Goal: Task Accomplishment & Management: Manage account settings

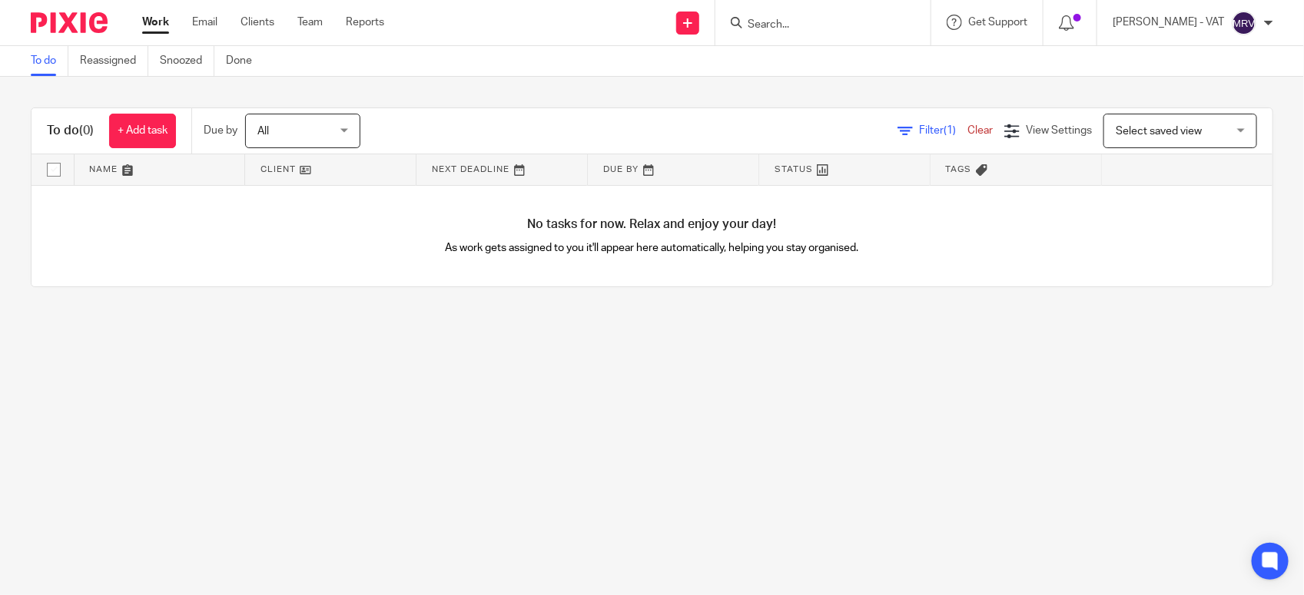
click at [393, 416] on main "To do Reassigned Snoozed Done To do (0) + Add task Due by All All [DATE] [DATE]…" at bounding box center [652, 297] width 1304 height 595
click at [801, 24] on input "Search" at bounding box center [815, 25] width 138 height 14
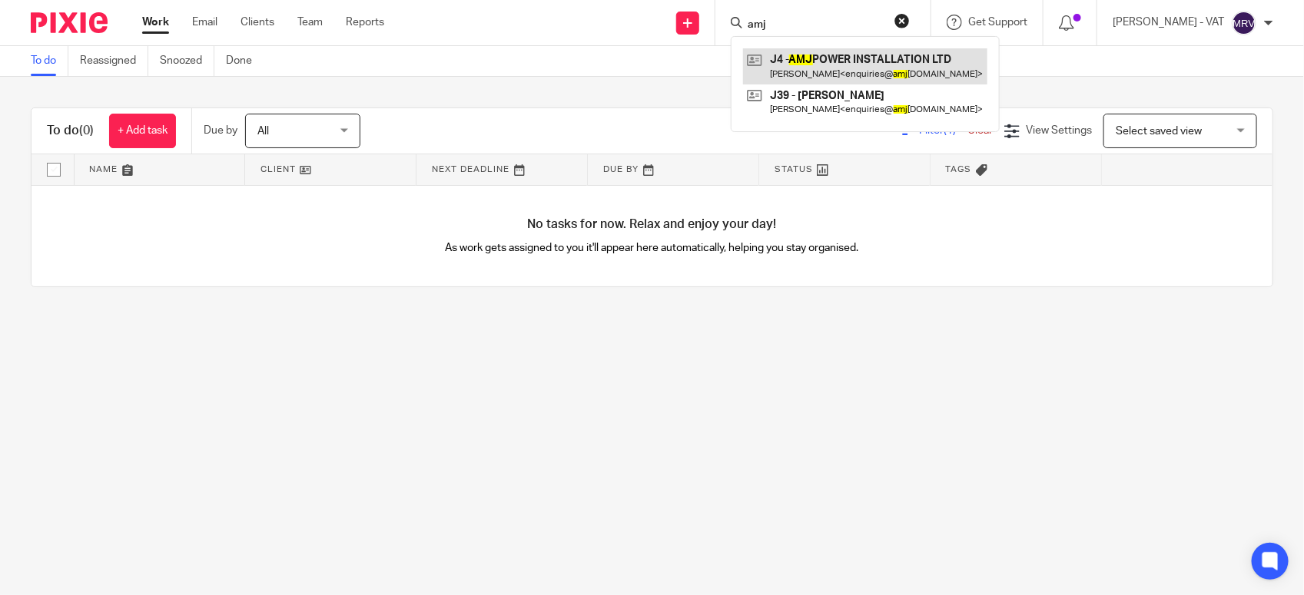
type input "amj"
click at [834, 55] on link at bounding box center [865, 65] width 244 height 35
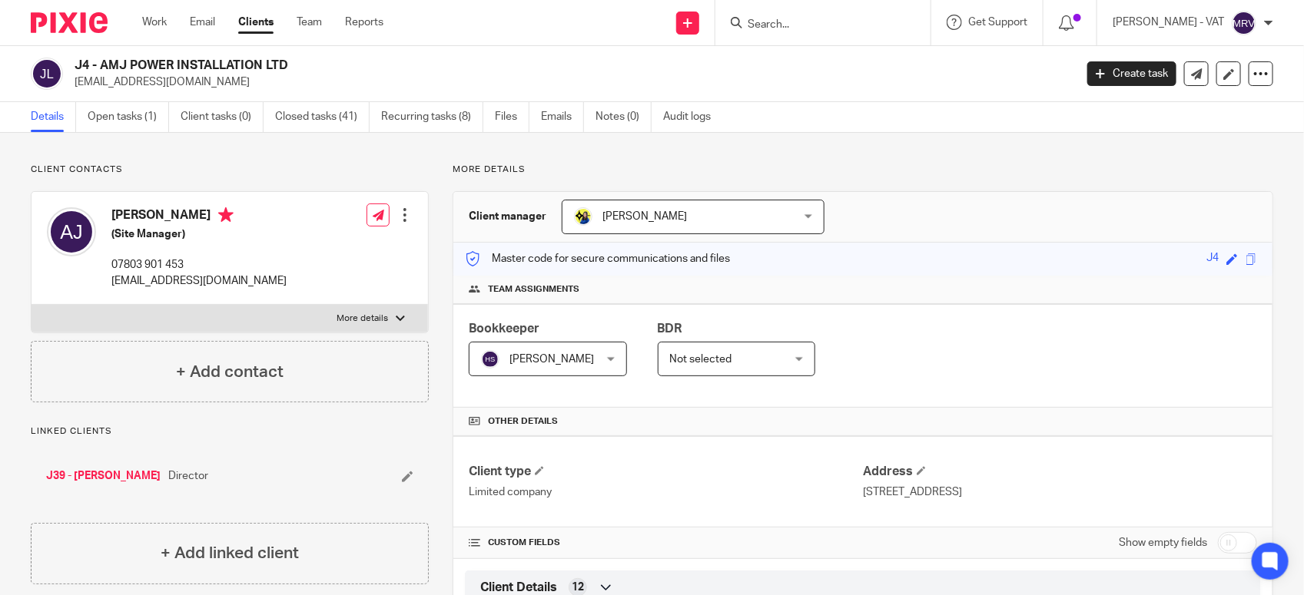
click at [280, 465] on div "J39 - ANDREW JONES Director" at bounding box center [230, 476] width 398 height 46
click at [828, 19] on input "Search" at bounding box center [815, 25] width 138 height 14
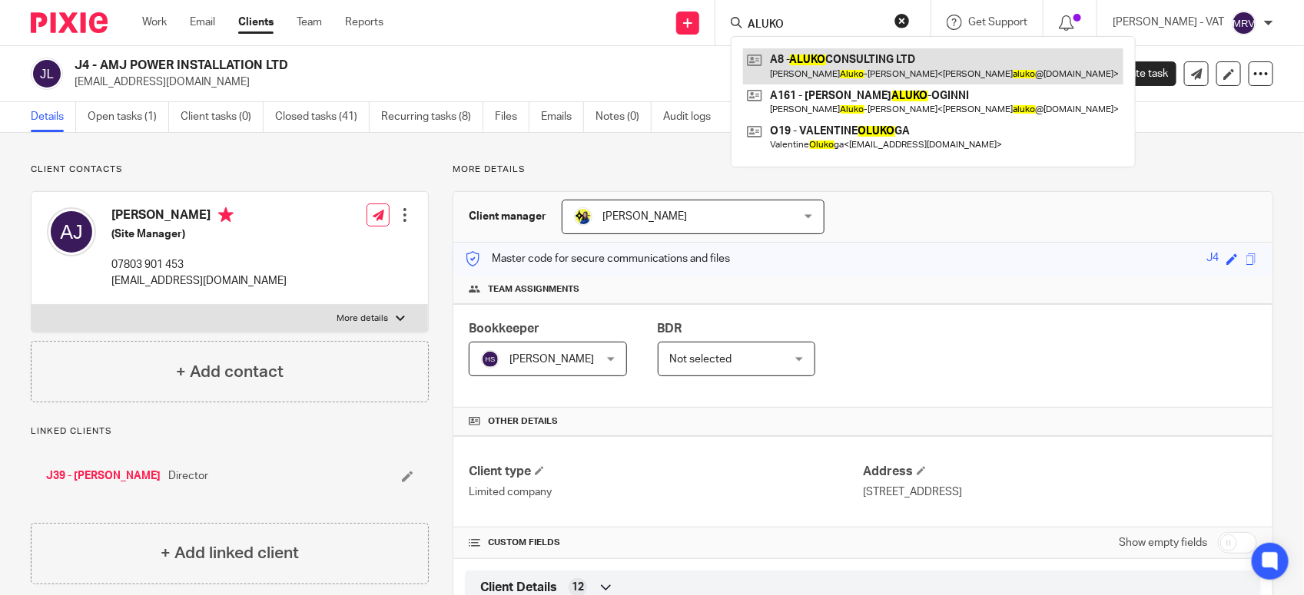
type input "ALUKO"
click at [835, 58] on link at bounding box center [933, 65] width 380 height 35
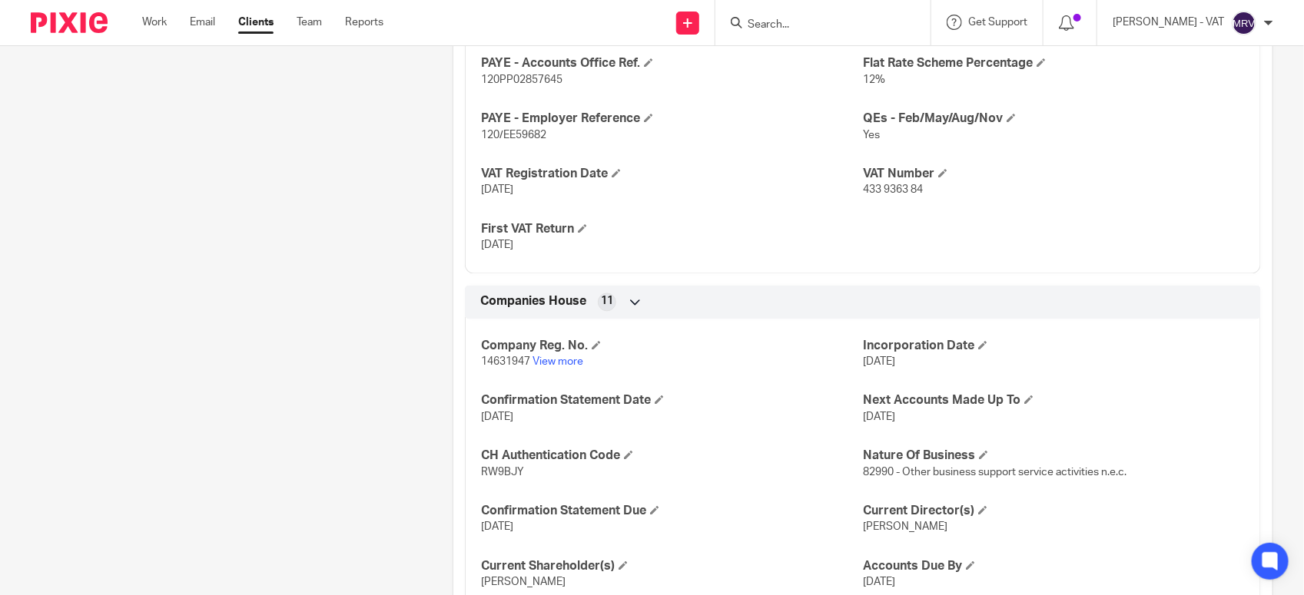
scroll to position [1248, 0]
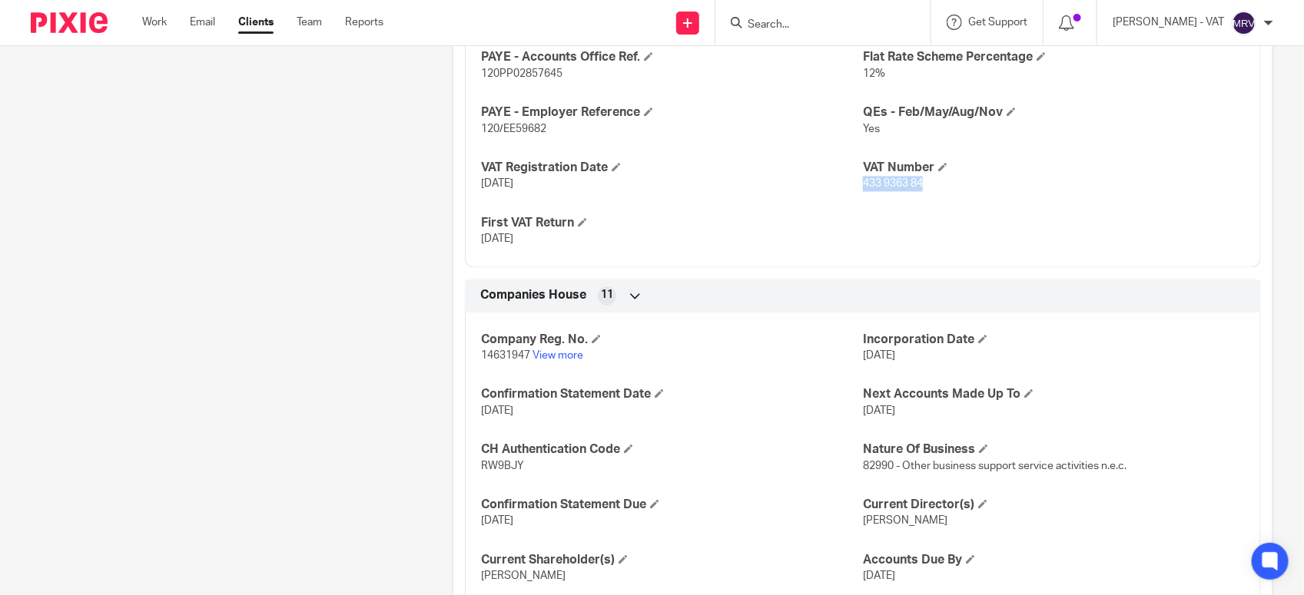
drag, startPoint x: 854, startPoint y: 200, endPoint x: 918, endPoint y: 202, distance: 63.8
click at [918, 192] on p "433 9363 84" at bounding box center [1054, 184] width 382 height 15
copy span "433 9363 84"
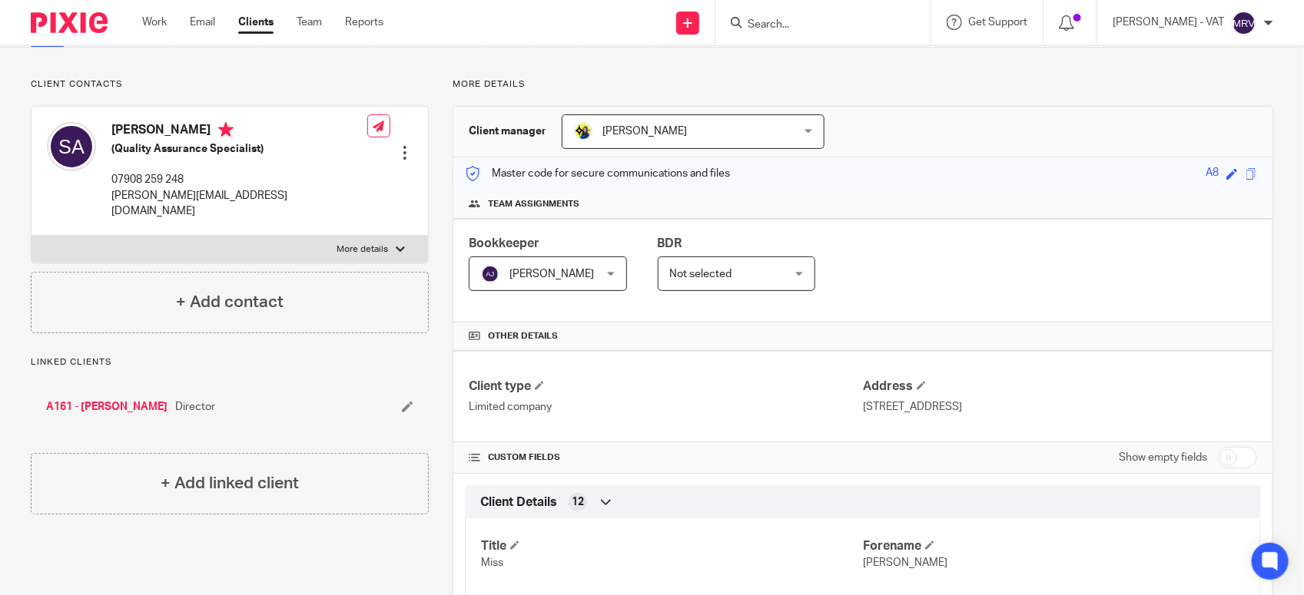
scroll to position [0, 0]
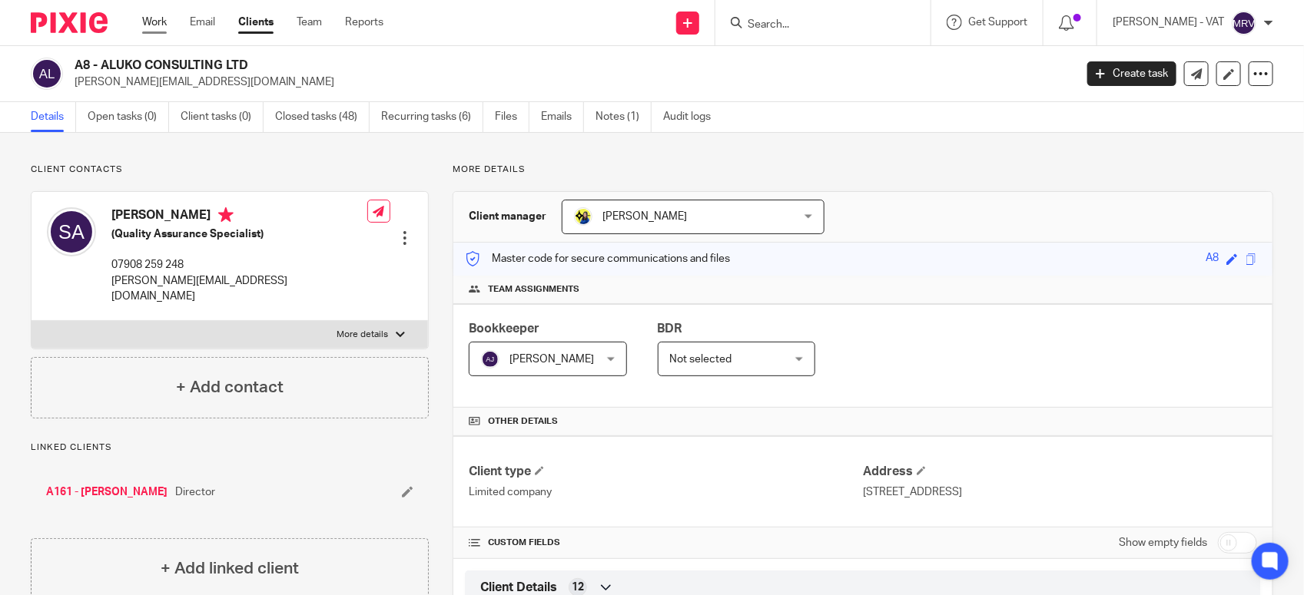
click at [154, 24] on link "Work" at bounding box center [154, 22] width 25 height 15
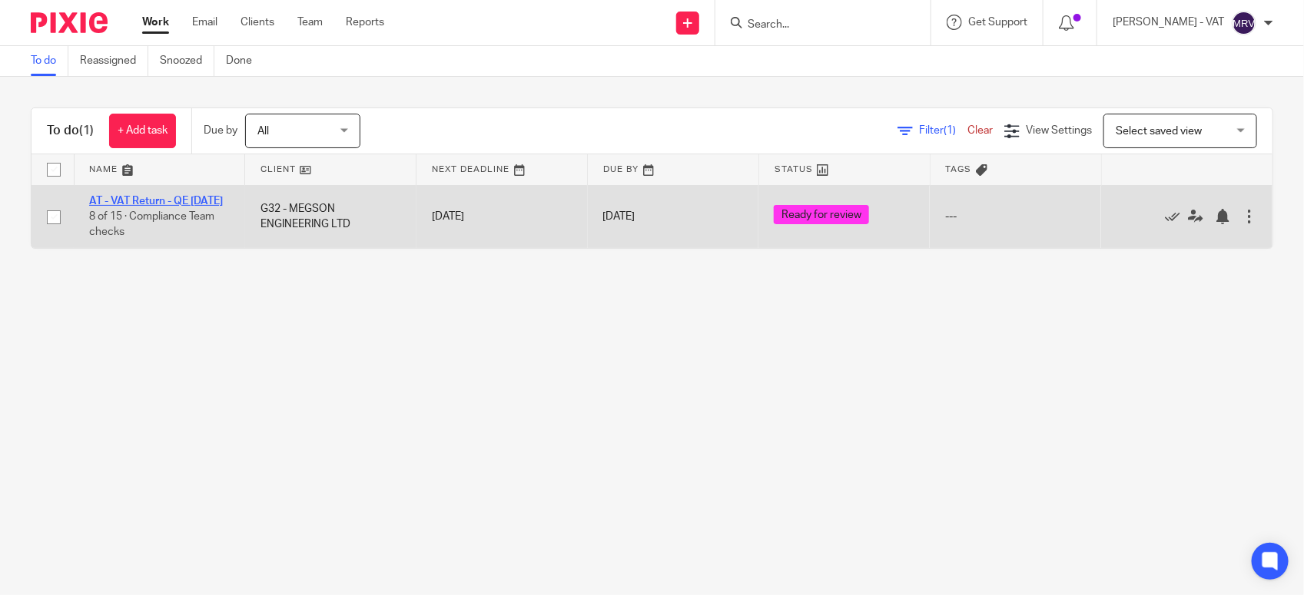
click at [143, 197] on link "AT - VAT Return - QE 31-07-2025" at bounding box center [156, 201] width 134 height 11
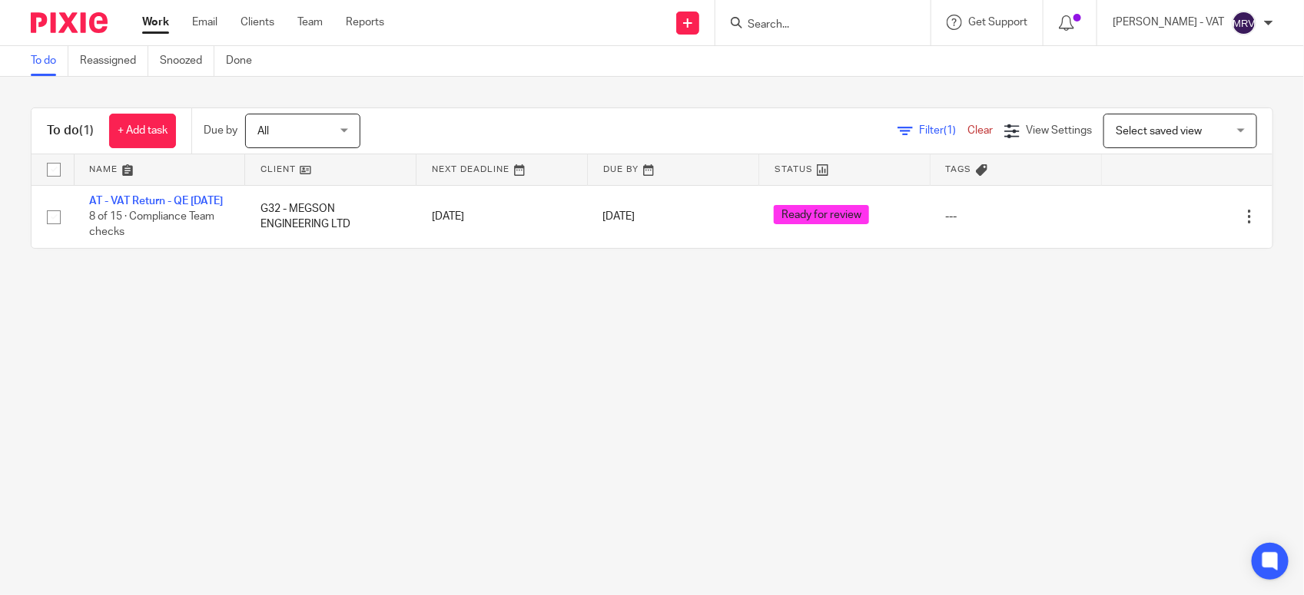
click at [289, 376] on main "To do Reassigned Snoozed Done To do (1) + Add task Due by All All Today Tomorro…" at bounding box center [652, 297] width 1304 height 595
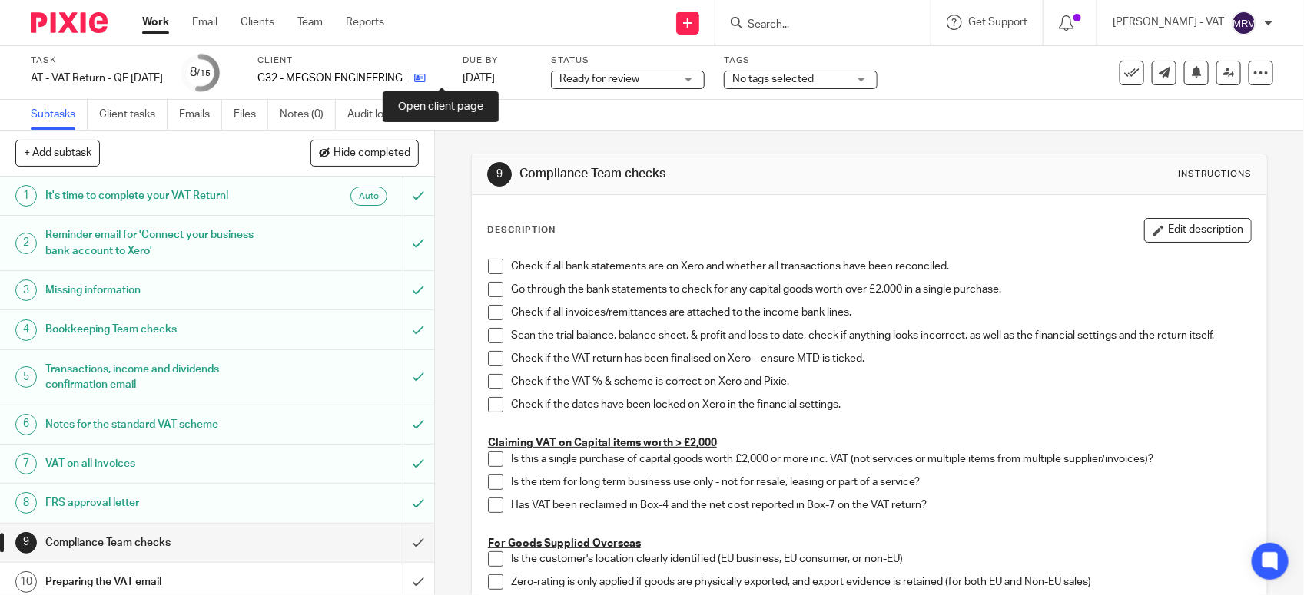
click at [426, 78] on icon at bounding box center [420, 78] width 12 height 12
click at [488, 267] on span at bounding box center [495, 266] width 15 height 15
click at [301, 112] on link "Notes (0)" at bounding box center [308, 115] width 56 height 30
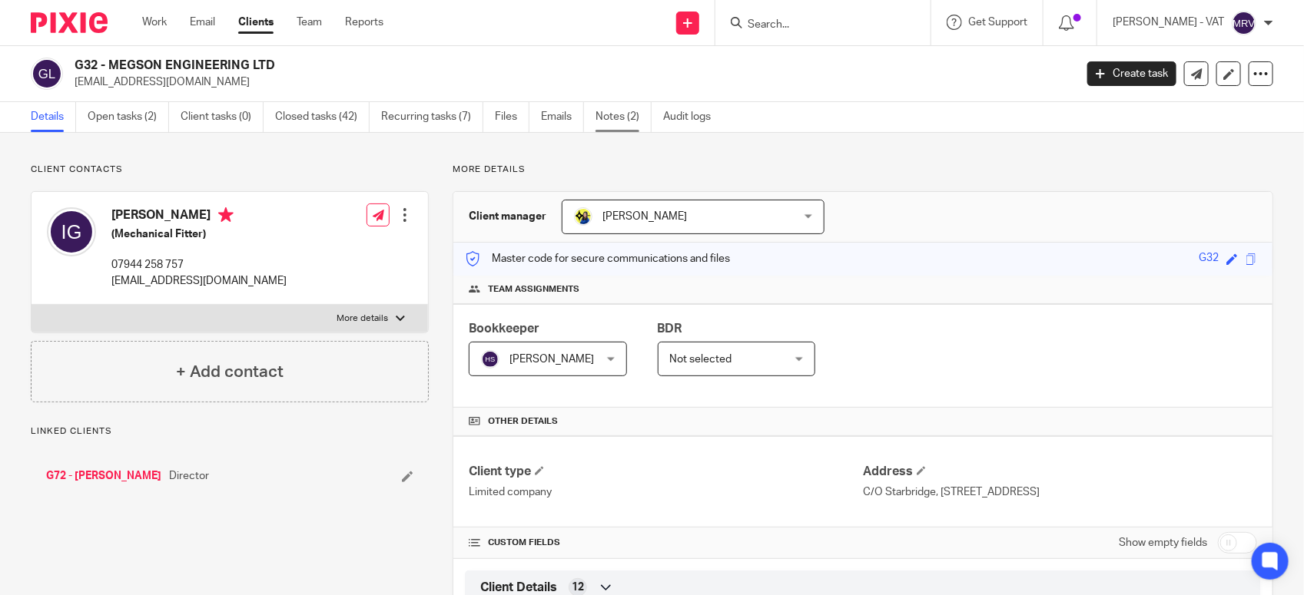
click at [626, 112] on link "Notes (2)" at bounding box center [623, 117] width 56 height 30
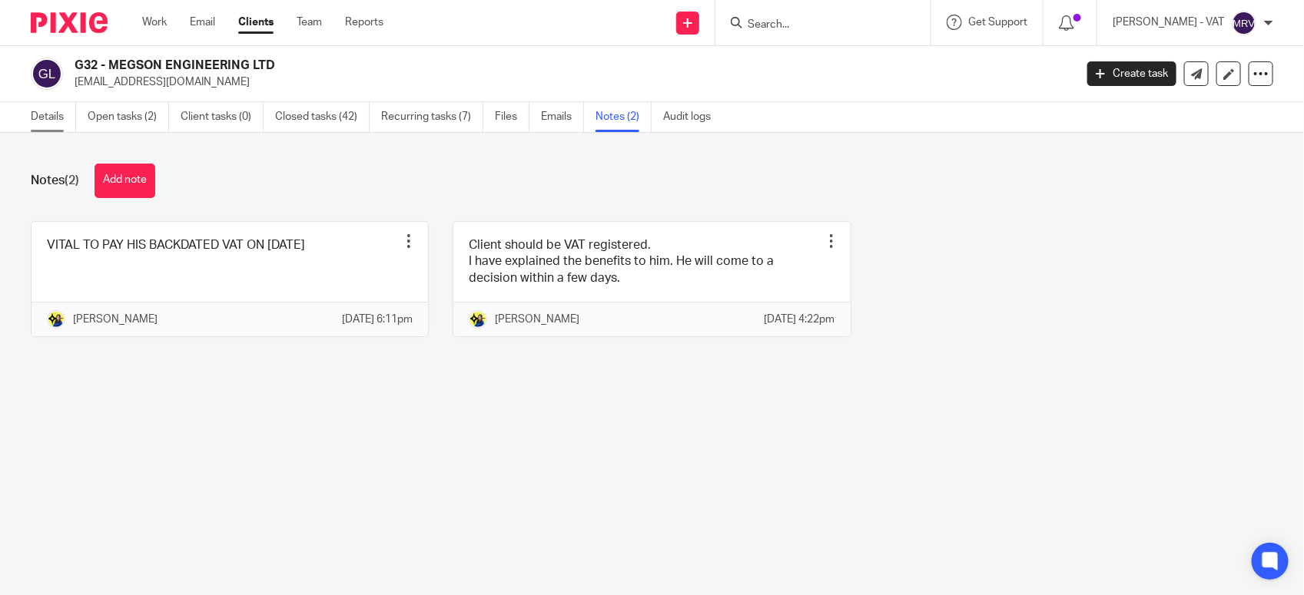
click at [48, 123] on link "Details" at bounding box center [53, 117] width 45 height 30
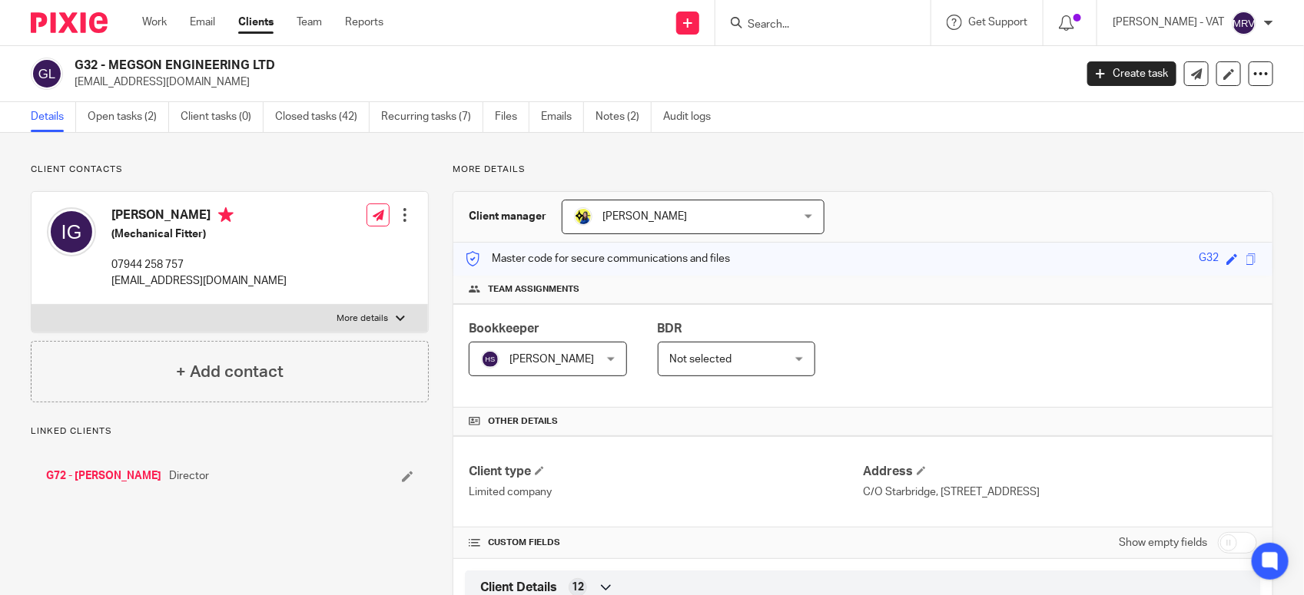
drag, startPoint x: 111, startPoint y: 63, endPoint x: 280, endPoint y: 71, distance: 169.2
click at [280, 71] on h2 "G32 - MEGSON ENGINEERING LTD" at bounding box center [470, 66] width 791 height 16
copy h2 "MEGSON ENGINEERING LTD"
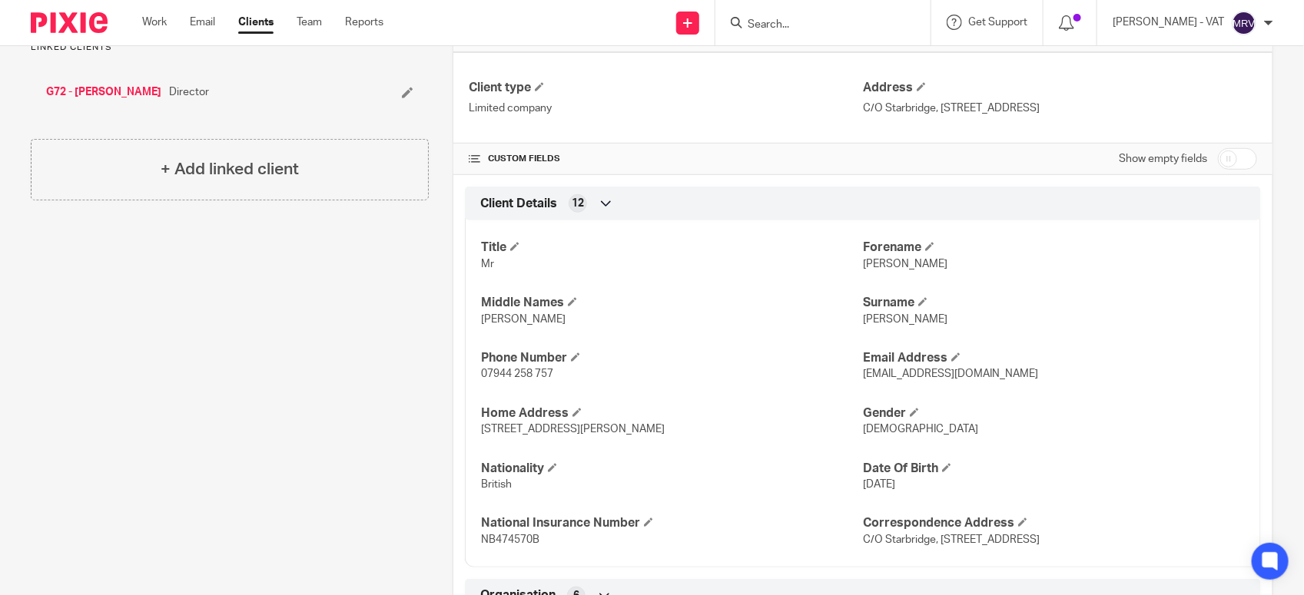
scroll to position [288, 0]
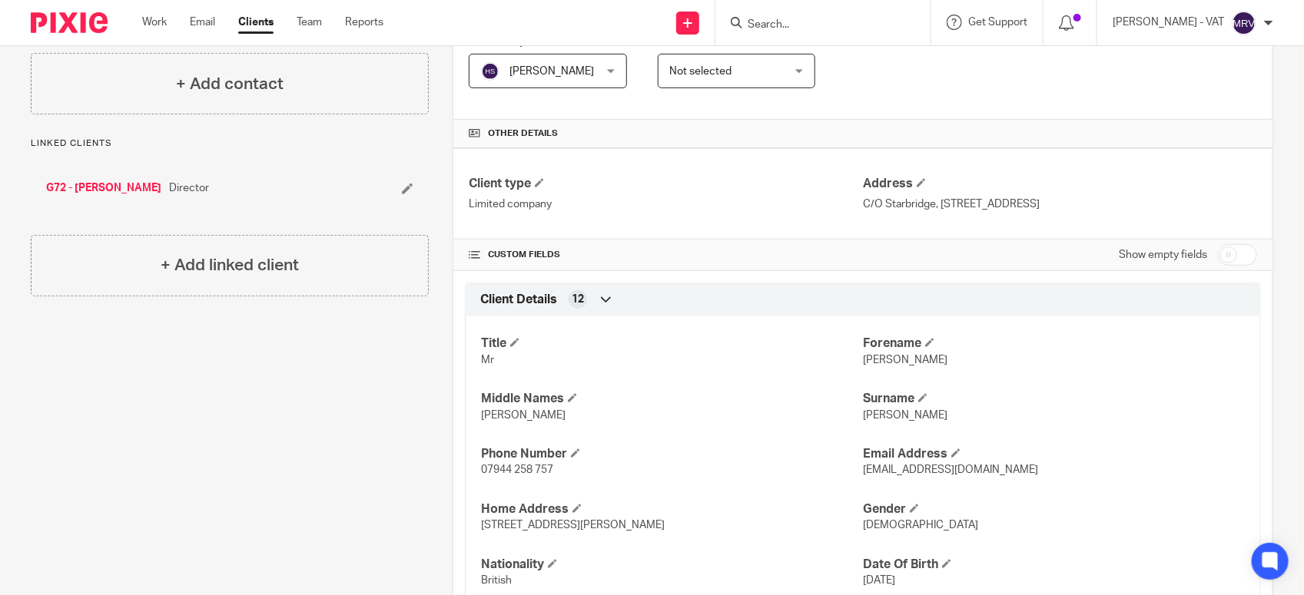
click at [783, 22] on input "Search" at bounding box center [815, 25] width 138 height 14
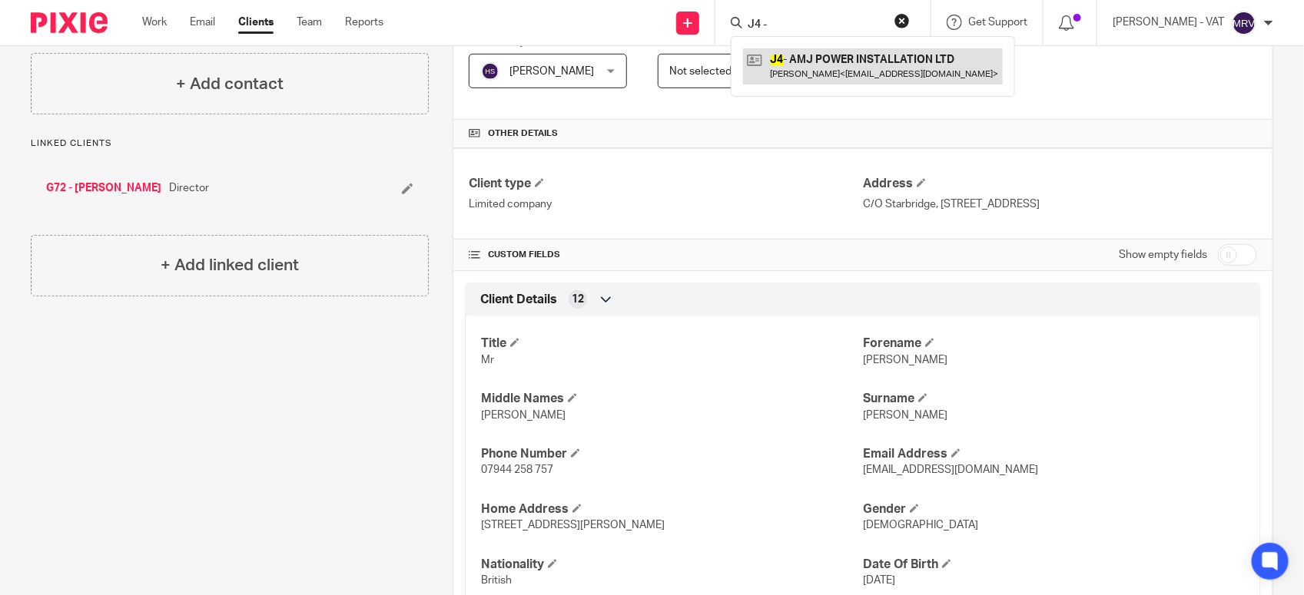
type input "J4 -"
click at [853, 48] on link at bounding box center [873, 65] width 260 height 35
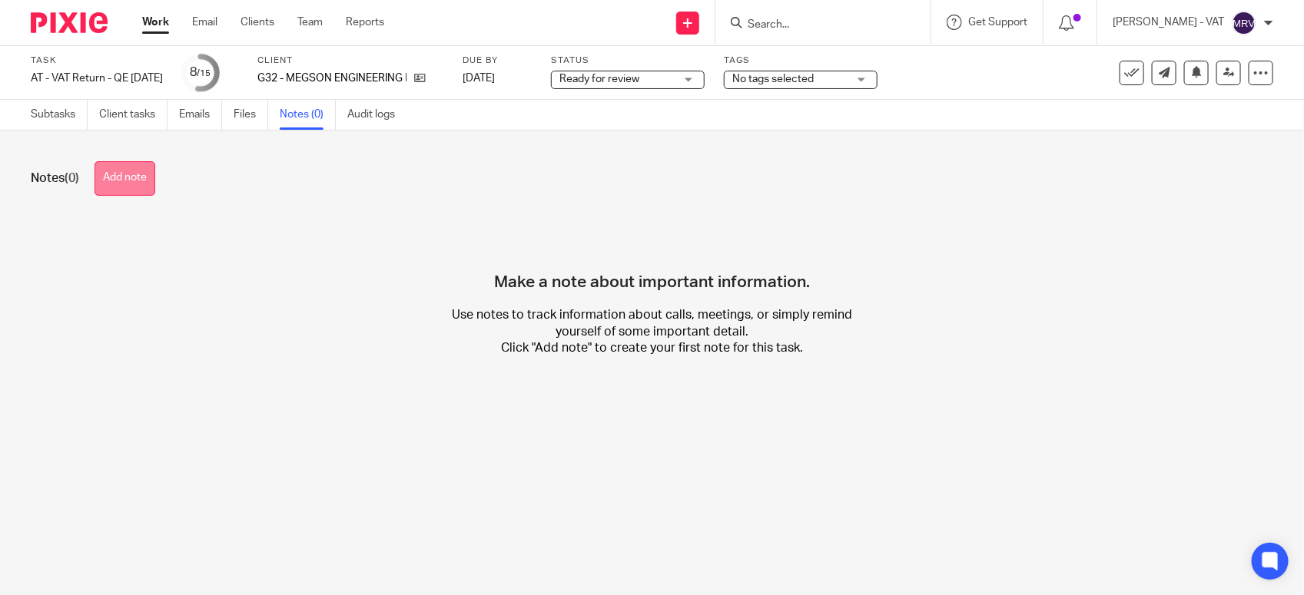
click at [152, 185] on button "Add note" at bounding box center [124, 178] width 61 height 35
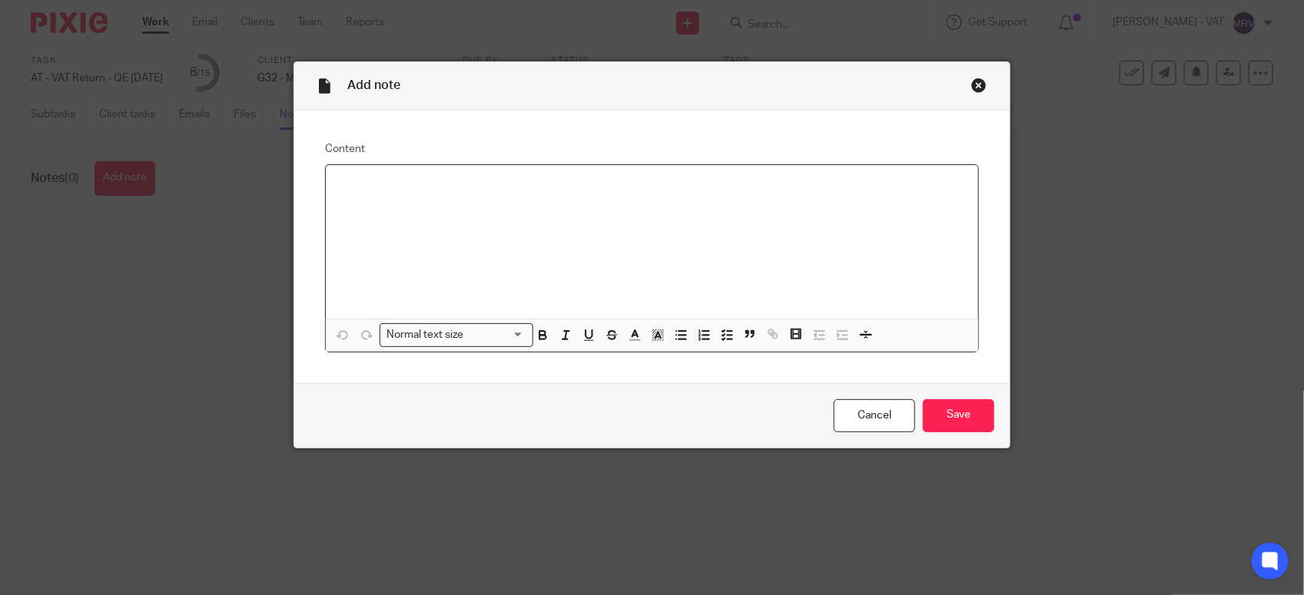
click at [435, 210] on div at bounding box center [652, 242] width 652 height 154
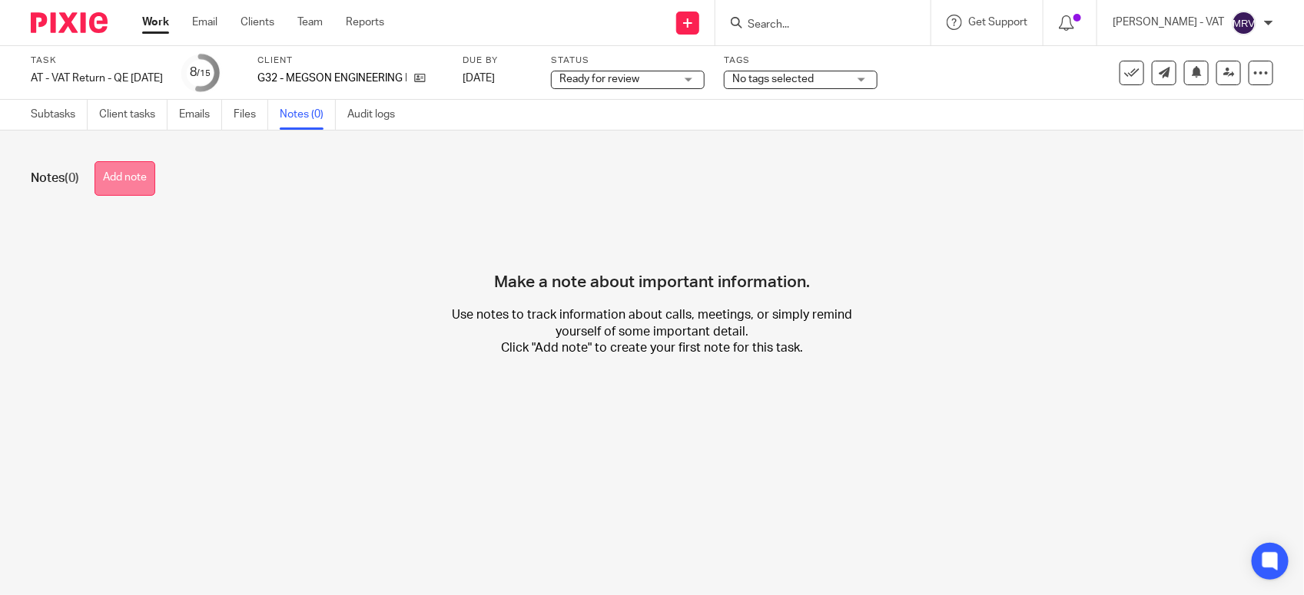
click at [142, 194] on button "Add note" at bounding box center [124, 178] width 61 height 35
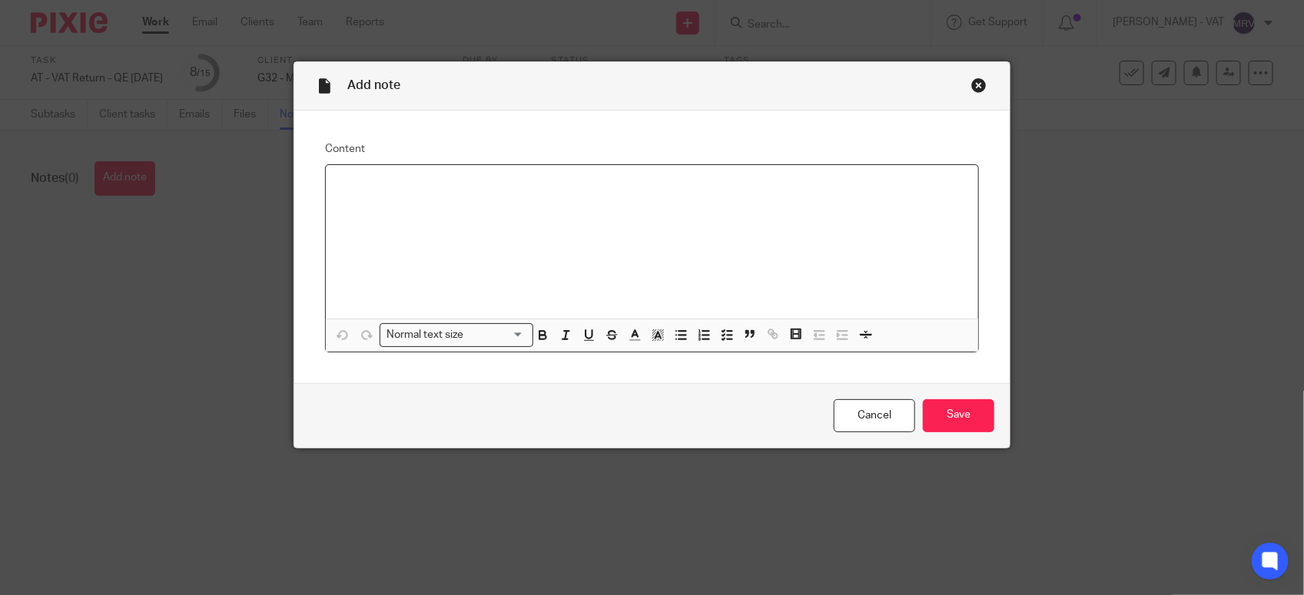
click at [469, 198] on div at bounding box center [652, 242] width 652 height 154
click at [774, 189] on p "all the sales invoices are inclusive of VAT. could you please update VAT return…" at bounding box center [652, 184] width 628 height 15
click at [973, 419] on input "Save" at bounding box center [958, 415] width 71 height 33
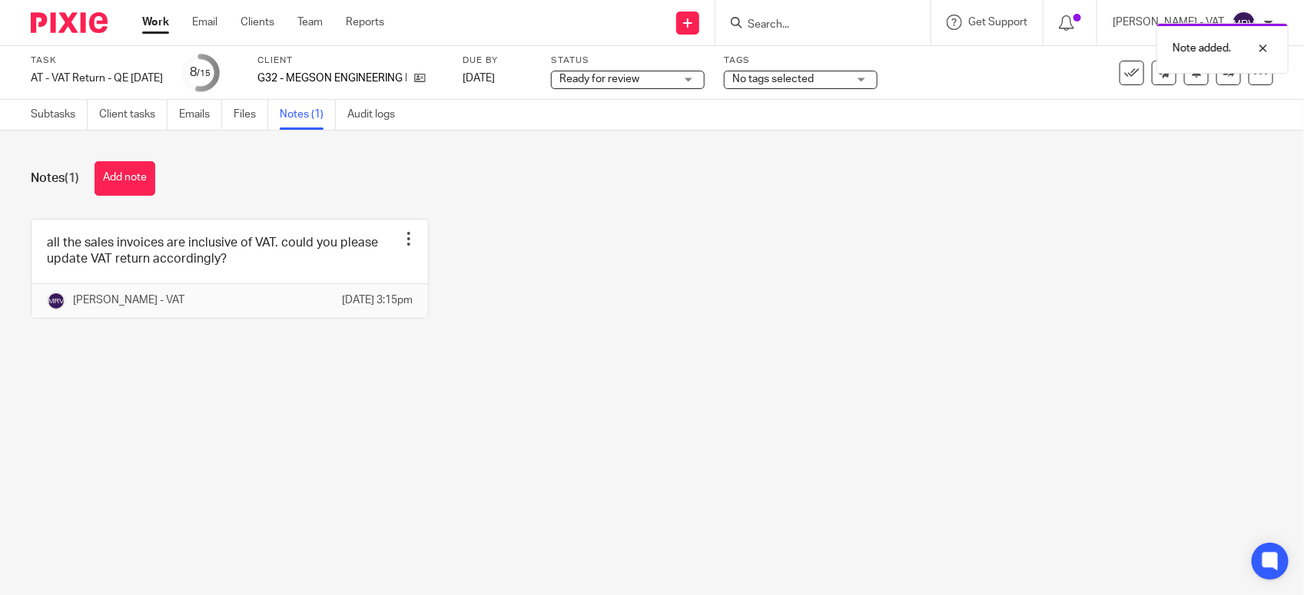
drag, startPoint x: 0, startPoint y: 0, endPoint x: 567, endPoint y: 285, distance: 634.5
click at [567, 285] on div "all the sales invoices are inclusive of VAT. could you please update VAT return…" at bounding box center [640, 280] width 1266 height 123
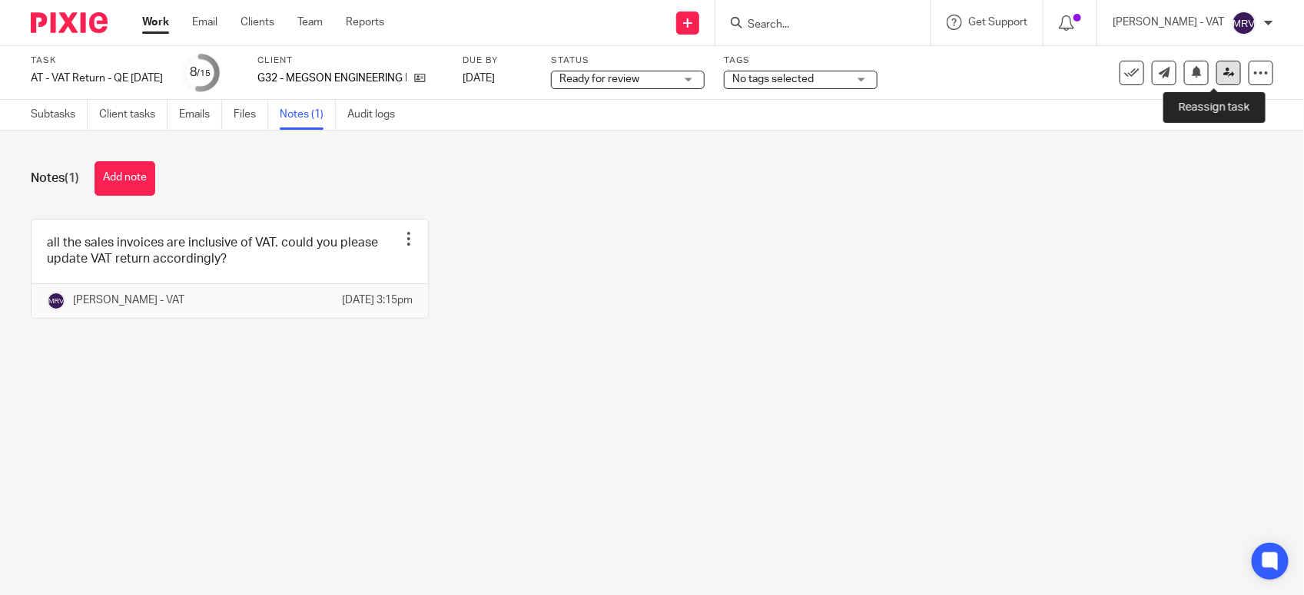
click at [1223, 75] on icon at bounding box center [1229, 73] width 12 height 12
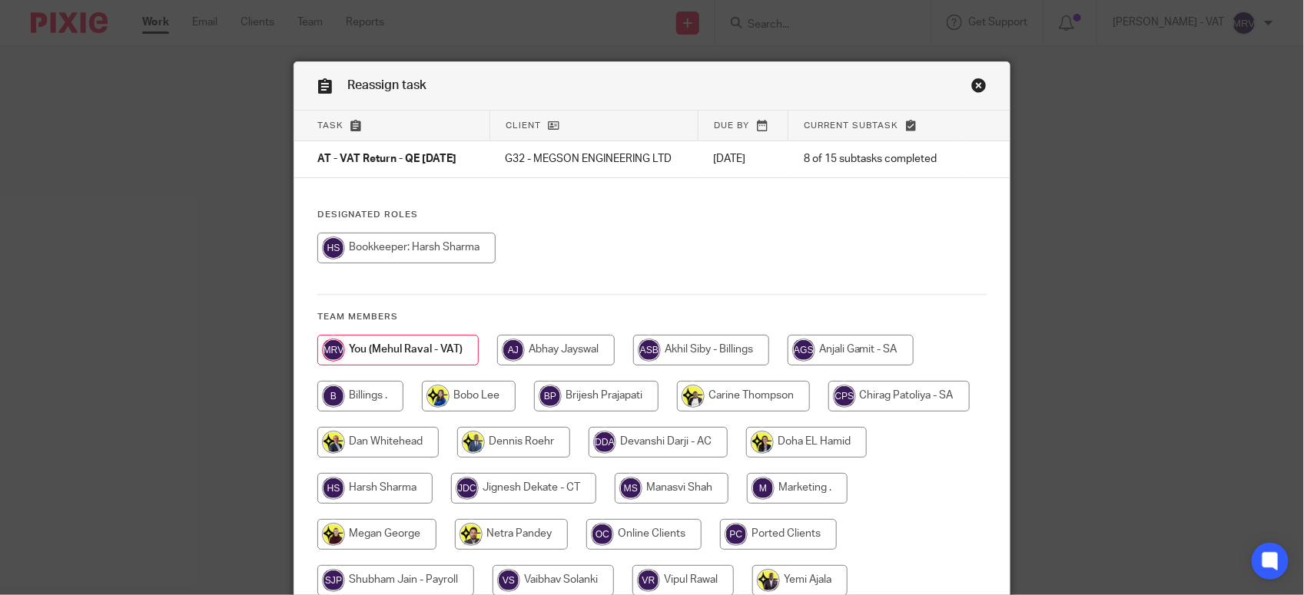
click at [429, 259] on input "radio" at bounding box center [406, 248] width 178 height 31
radio input "true"
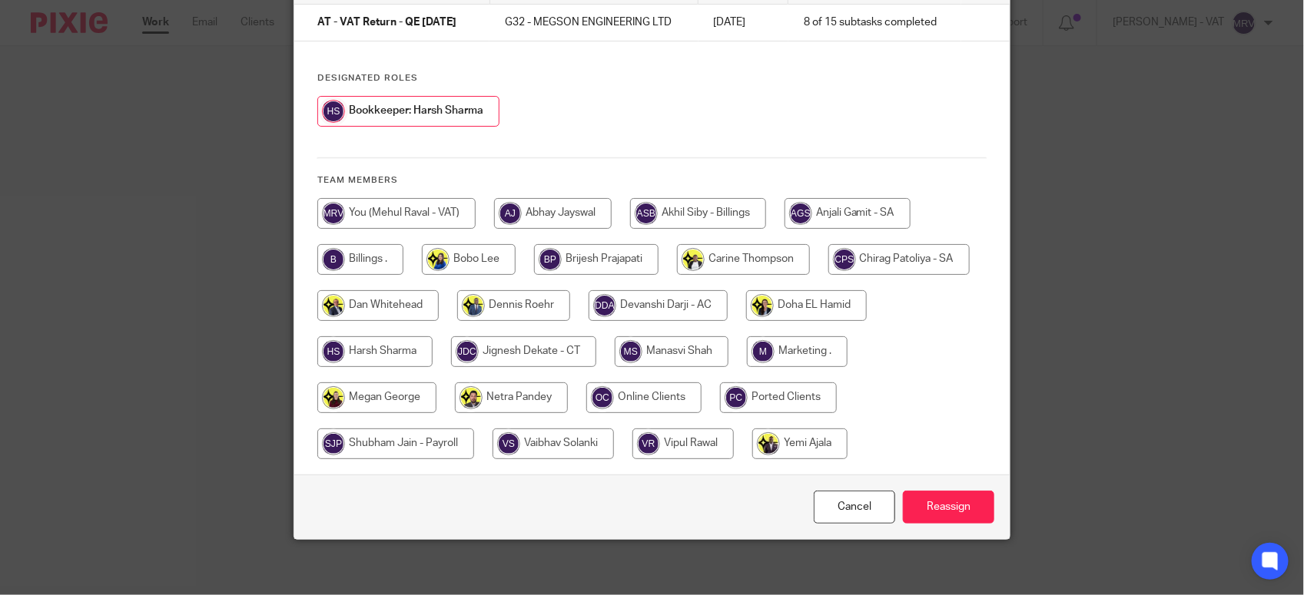
scroll to position [144, 0]
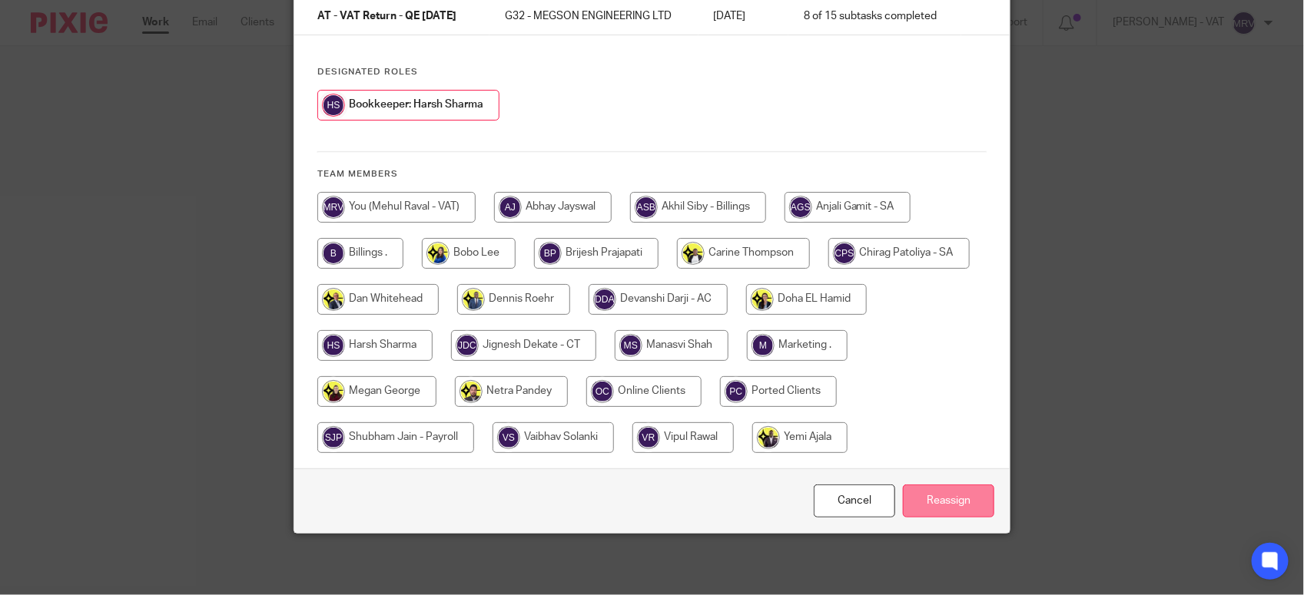
click at [943, 499] on input "Reassign" at bounding box center [948, 501] width 91 height 33
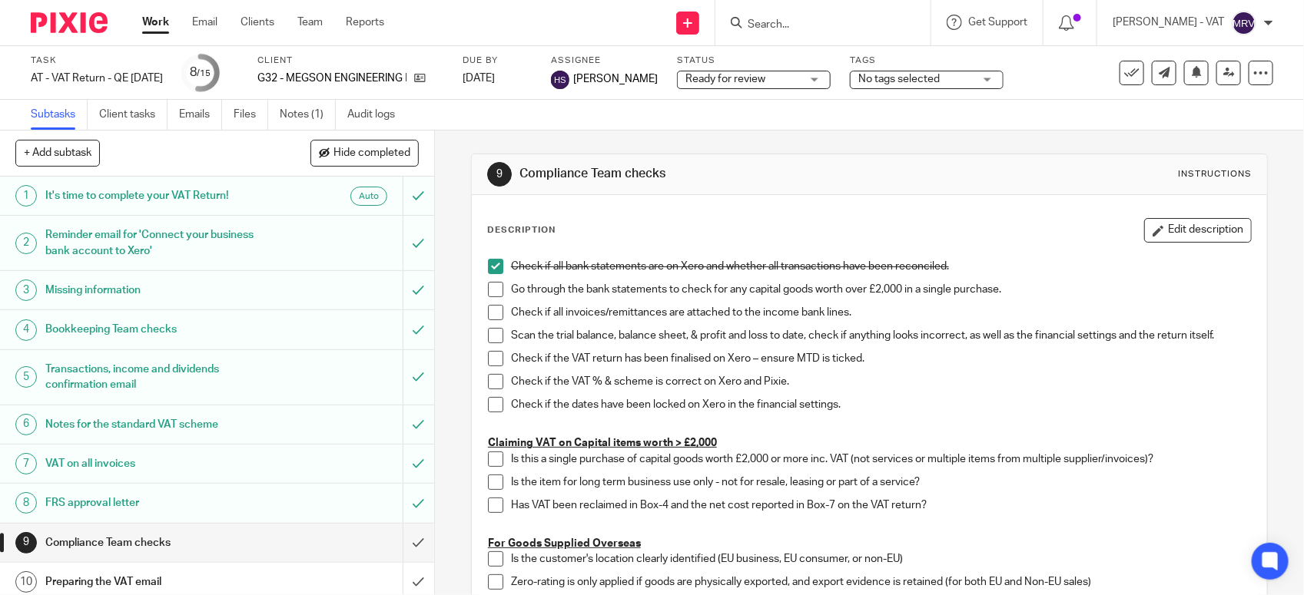
click at [488, 285] on span at bounding box center [495, 289] width 15 height 15
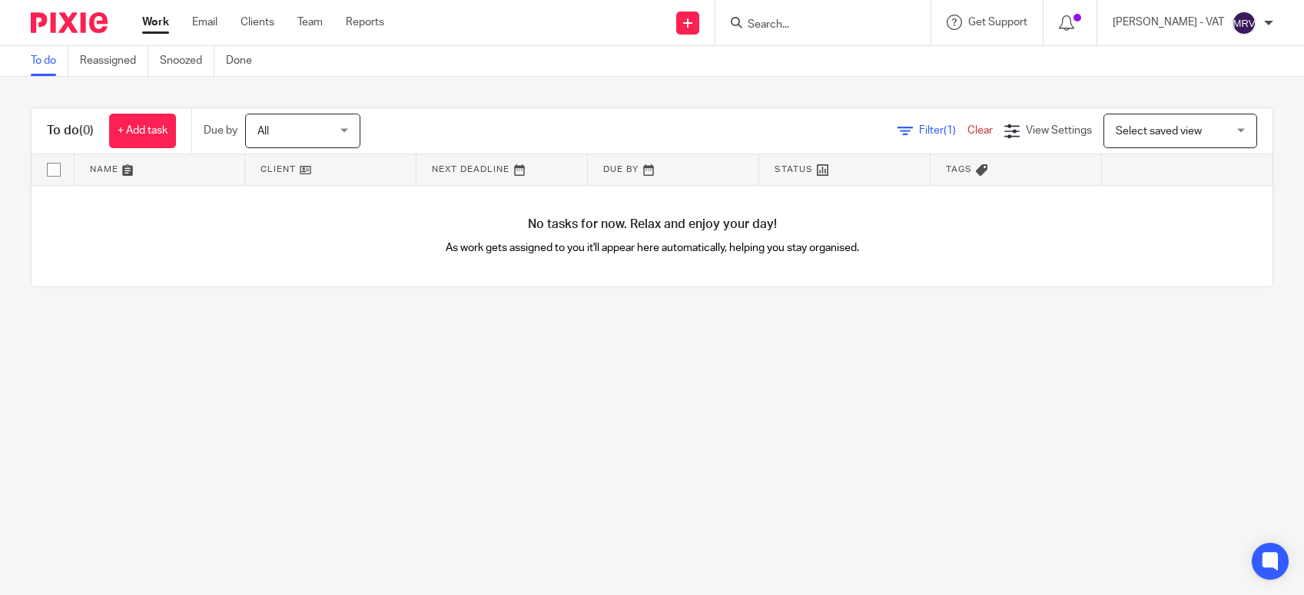
click at [304, 408] on main "To do Reassigned Snoozed Done To do (0) + Add task Due by All All Today Tomorro…" at bounding box center [652, 297] width 1304 height 595
click at [478, 393] on main "To do Reassigned Snoozed Done To do (0) + Add task Due by All All Today Tomorro…" at bounding box center [652, 297] width 1304 height 595
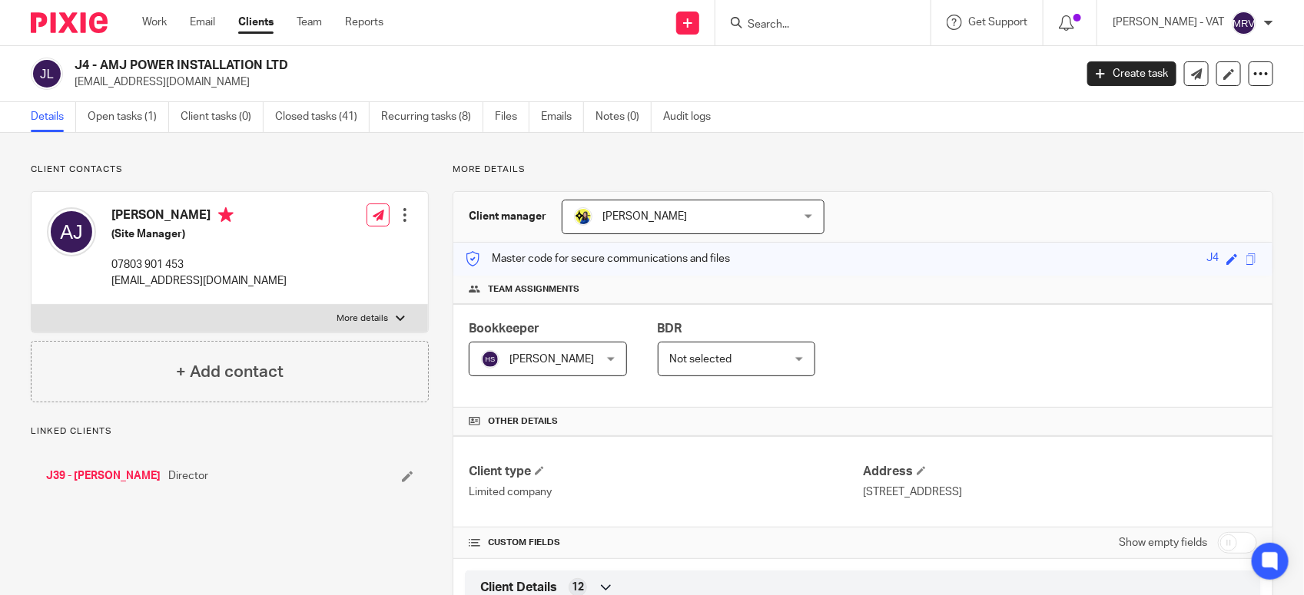
click at [120, 131] on link "Open tasks (1)" at bounding box center [128, 117] width 81 height 30
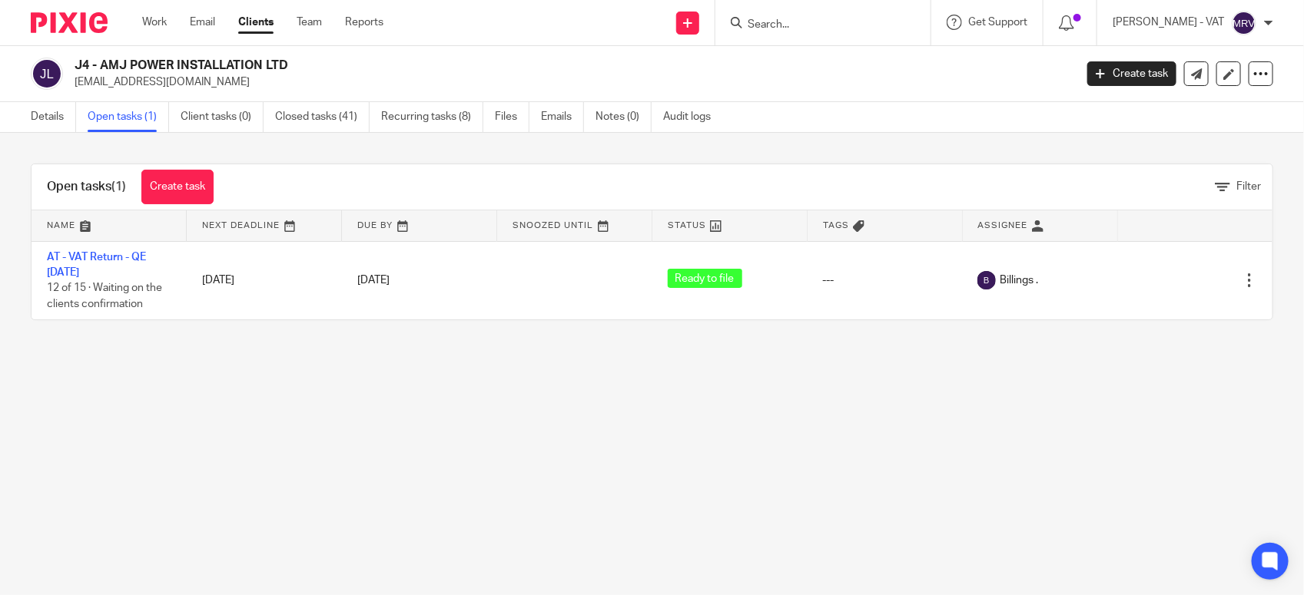
click at [131, 258] on link "AT - VAT Return - QE [DATE]" at bounding box center [96, 265] width 99 height 26
click at [46, 117] on link "Details" at bounding box center [53, 117] width 45 height 30
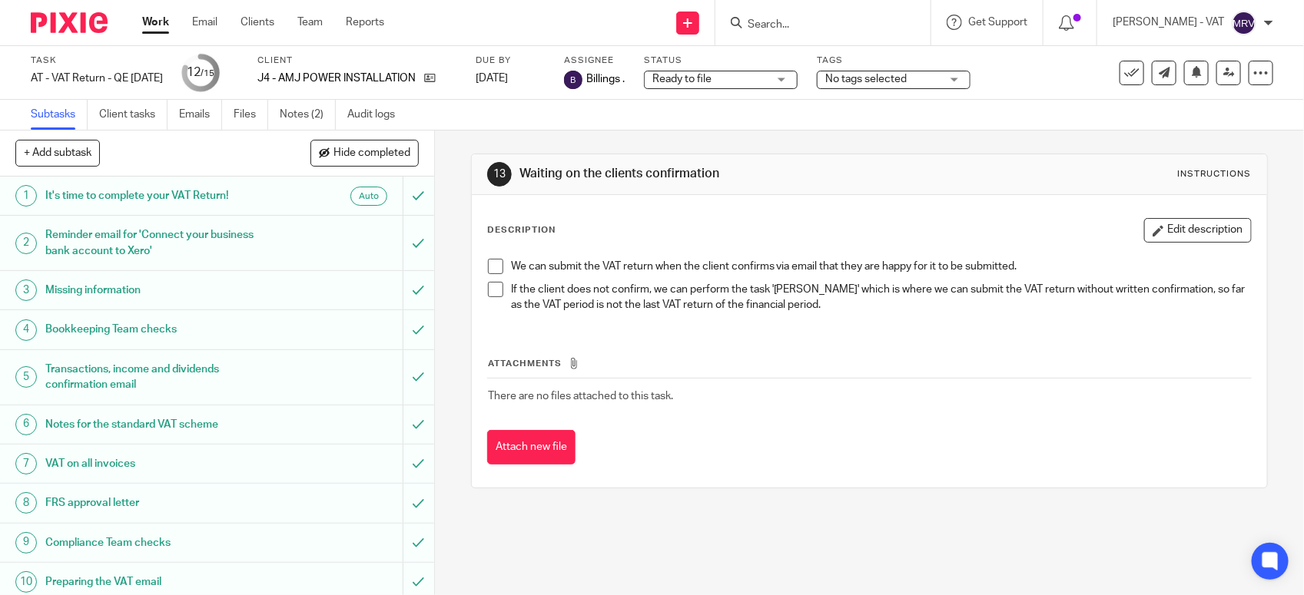
click at [489, 263] on span at bounding box center [495, 266] width 15 height 15
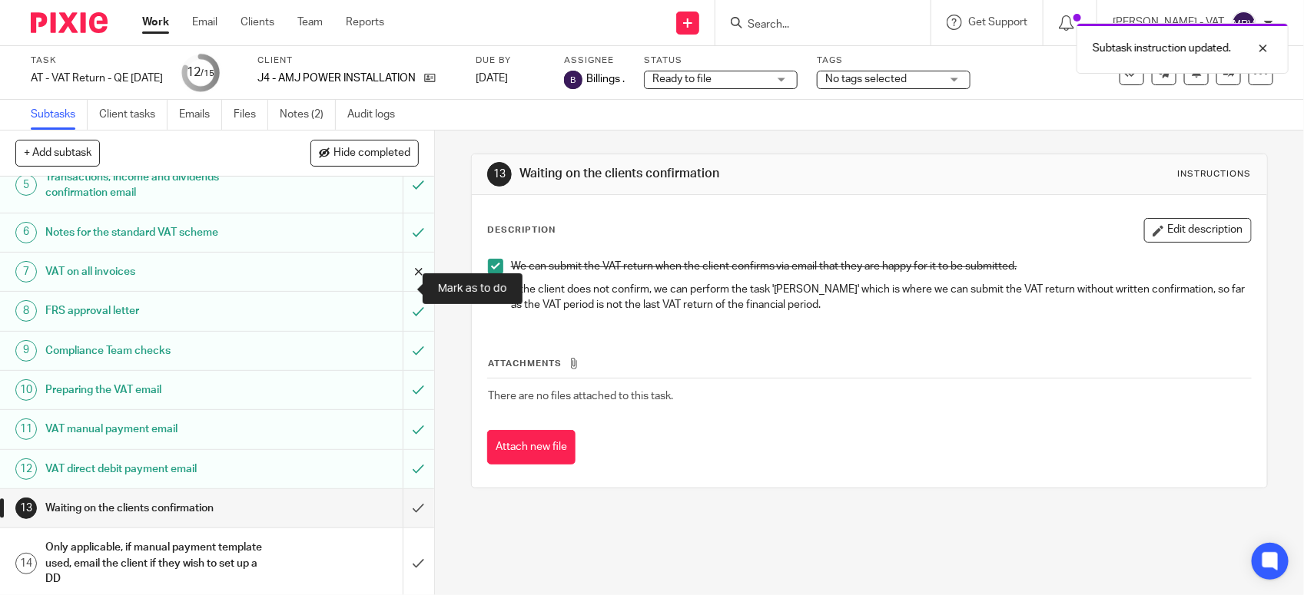
scroll to position [239, 0]
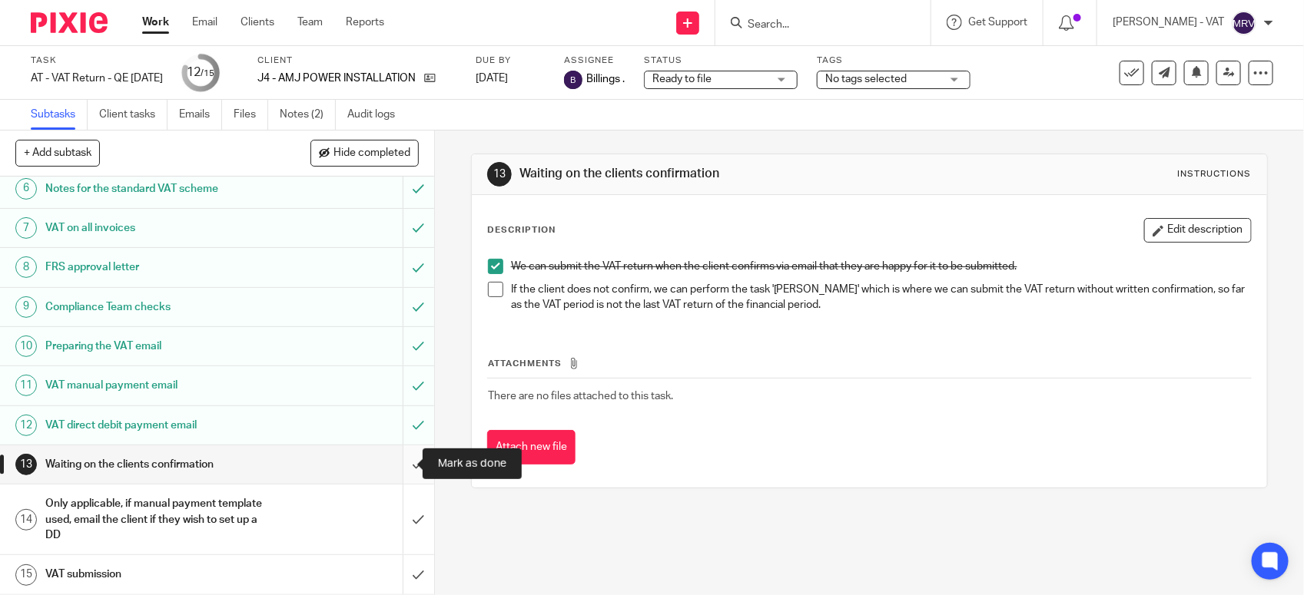
click at [398, 455] on input "submit" at bounding box center [217, 465] width 434 height 38
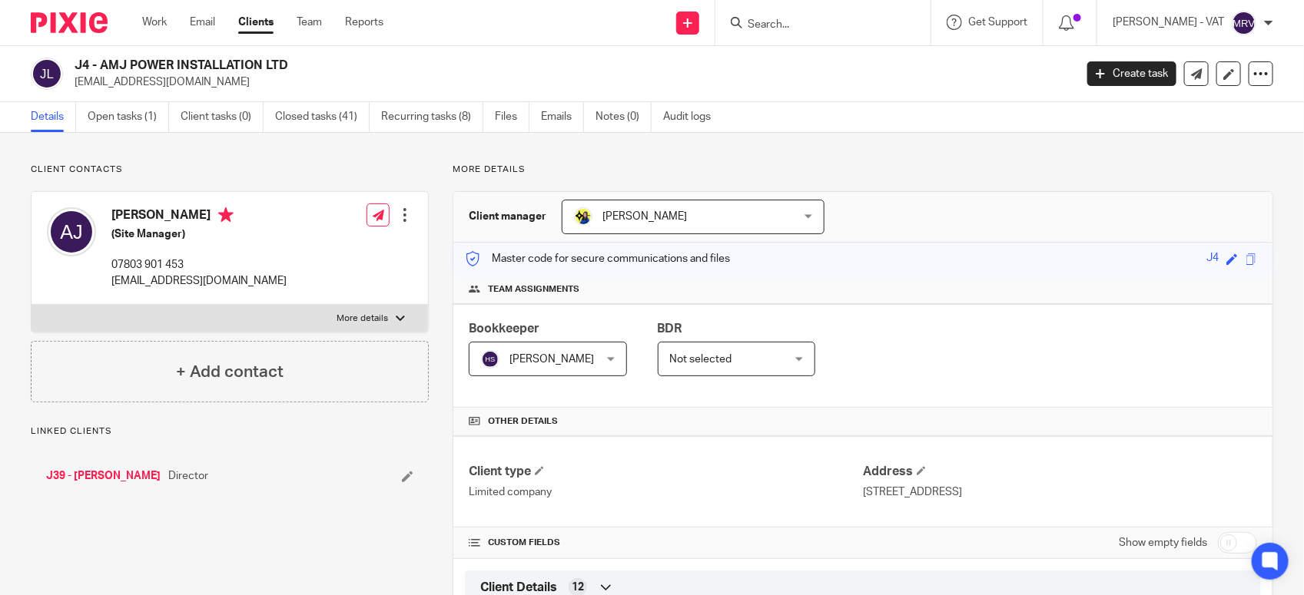
drag, startPoint x: 101, startPoint y: 66, endPoint x: 293, endPoint y: 59, distance: 192.9
click at [293, 59] on h2 "J4 - AMJ POWER INSTALLATION LTD" at bounding box center [470, 66] width 791 height 16
copy h2 "AMJ POWER INSTALLATION LTD"
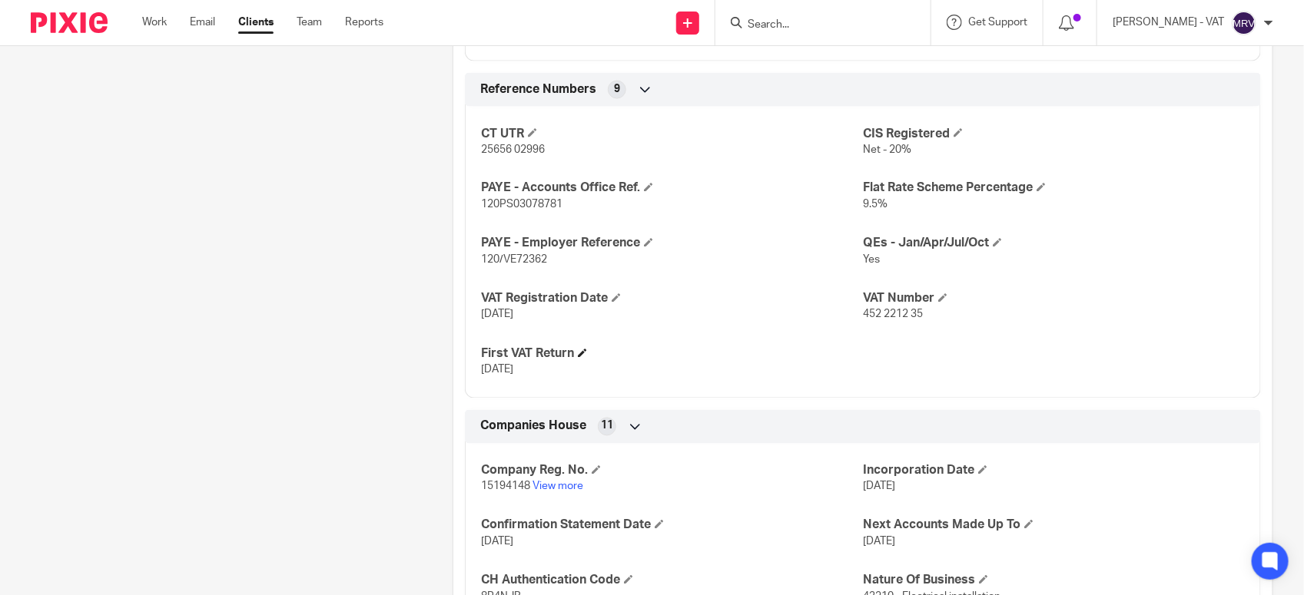
scroll to position [1115, 0]
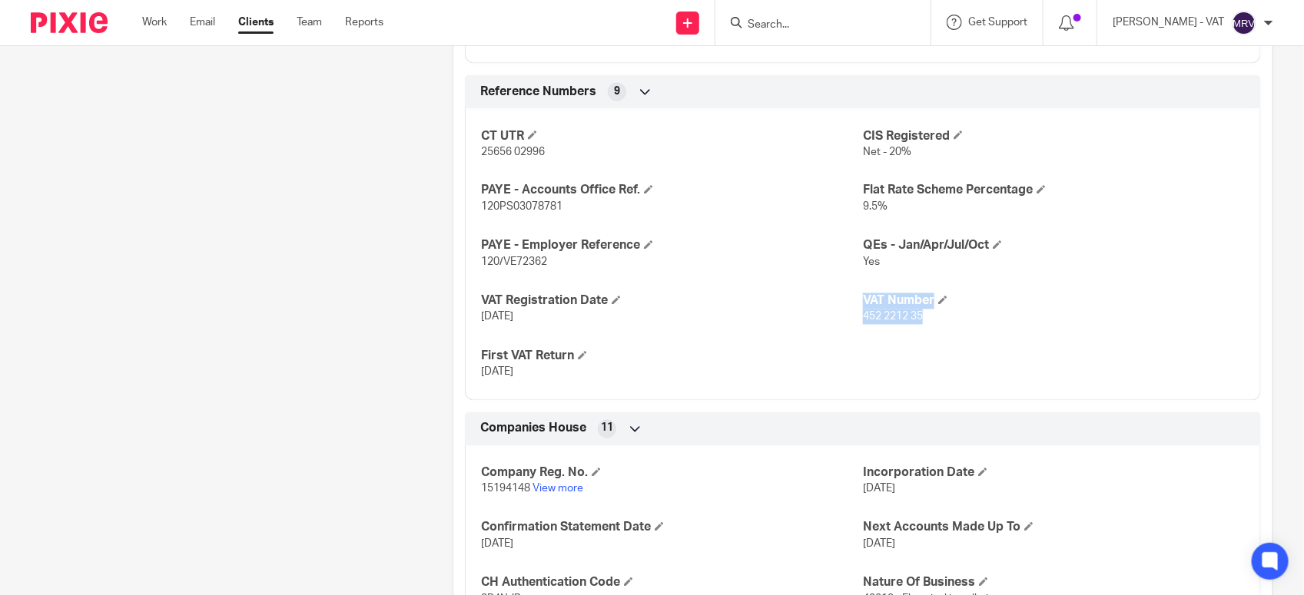
drag, startPoint x: 851, startPoint y: 320, endPoint x: 950, endPoint y: 327, distance: 99.4
click at [950, 327] on div "CT UTR 25656 02996 CIS Registered Net - 20% PAYE - Accounts Office Ref. 120PS03…" at bounding box center [863, 249] width 796 height 303
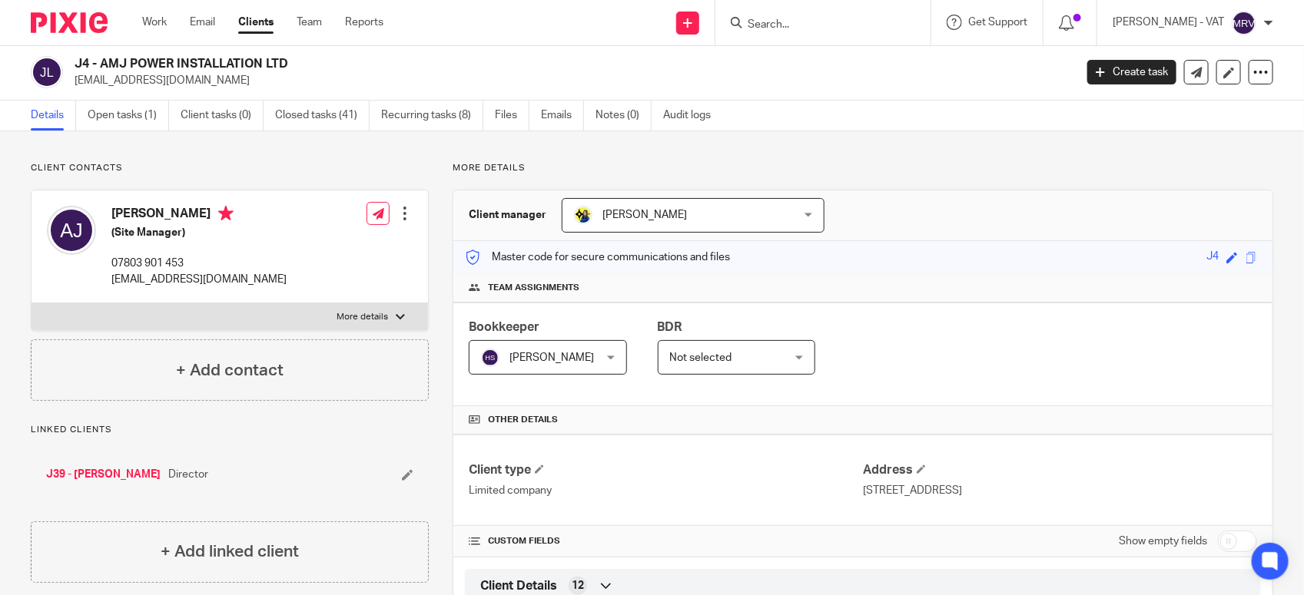
scroll to position [0, 0]
click at [820, 28] on input "Search" at bounding box center [815, 25] width 138 height 14
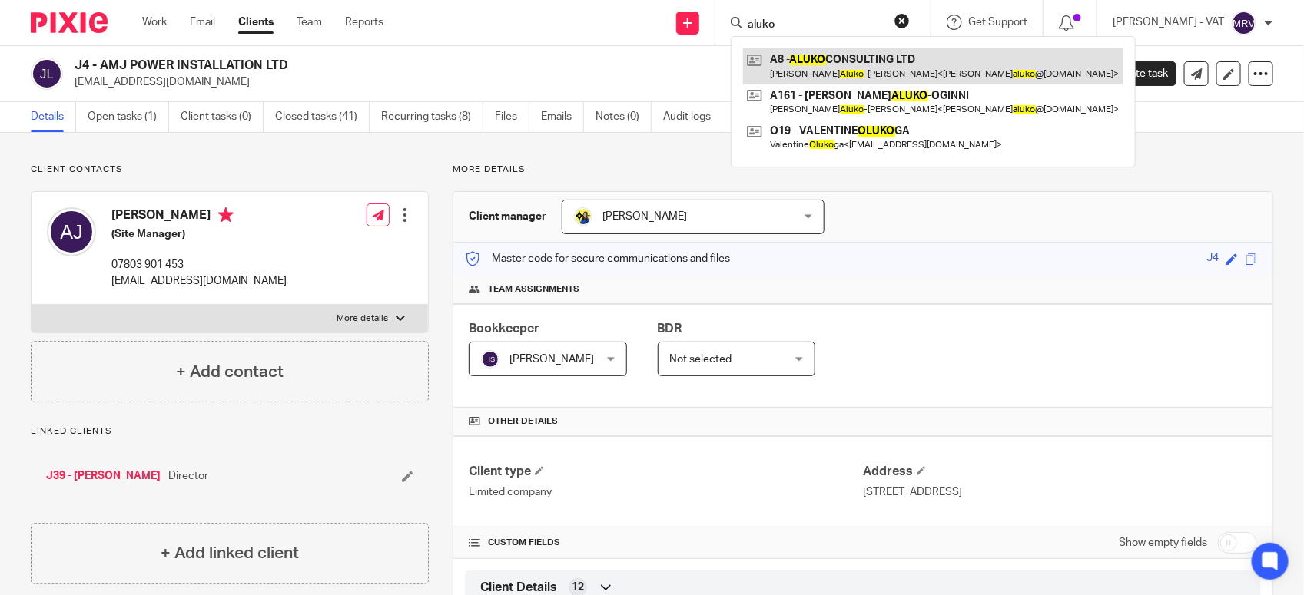
type input "aluko"
click at [842, 70] on link at bounding box center [933, 65] width 380 height 35
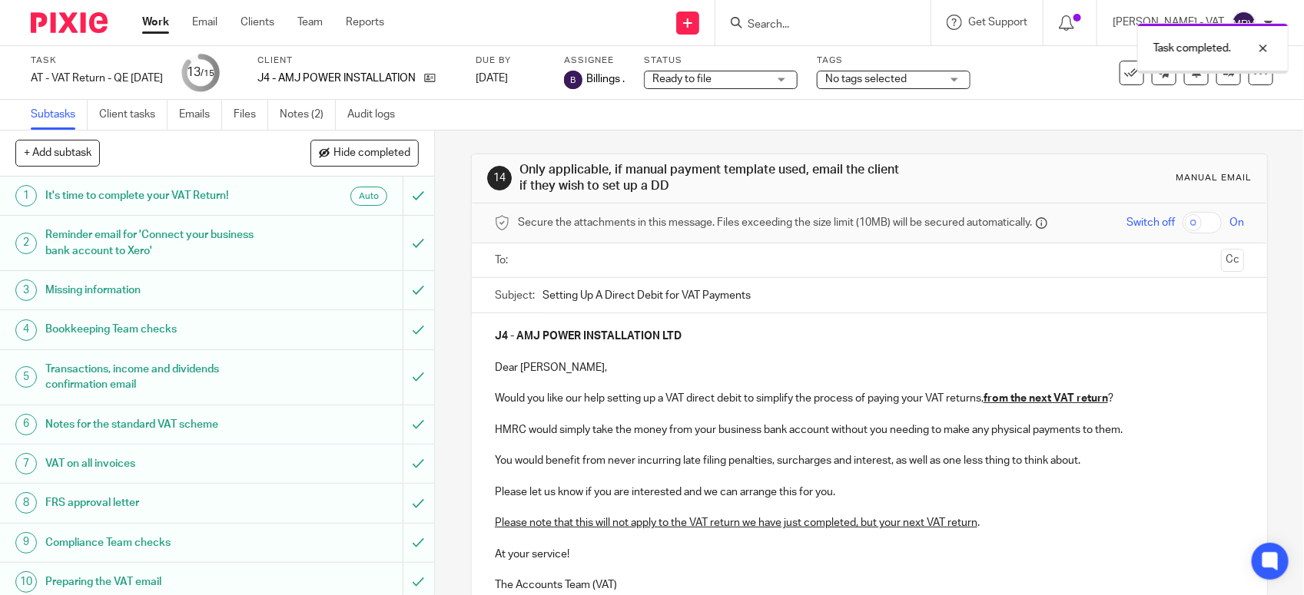
scroll to position [239, 0]
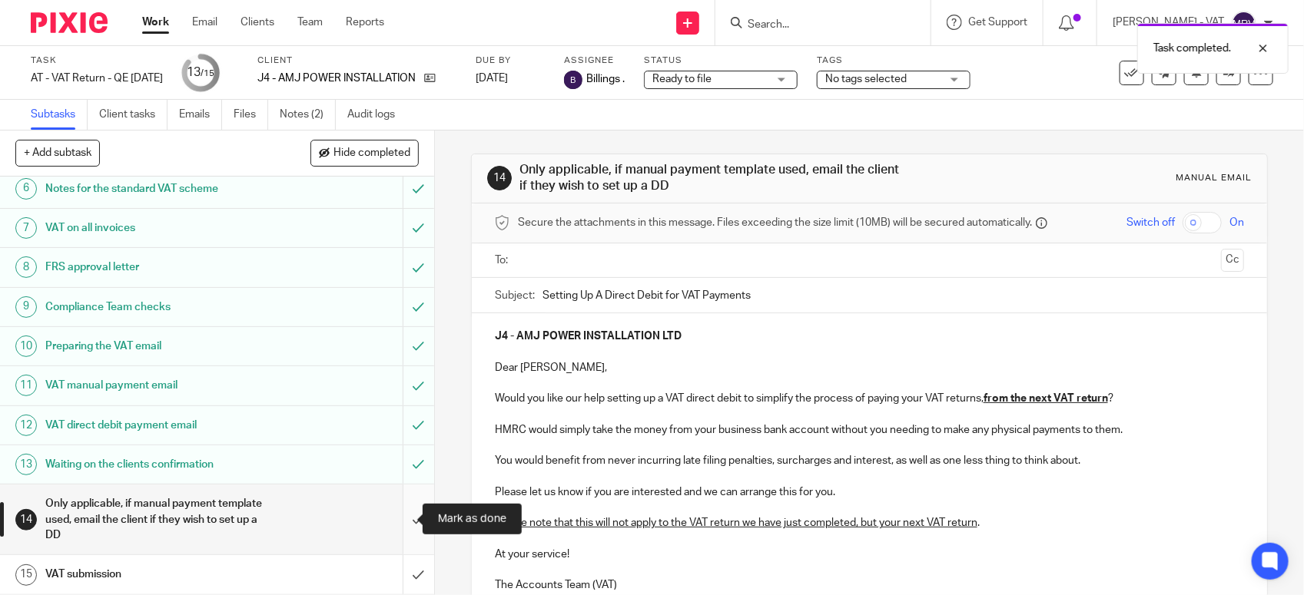
click at [401, 516] on input "submit" at bounding box center [217, 520] width 434 height 70
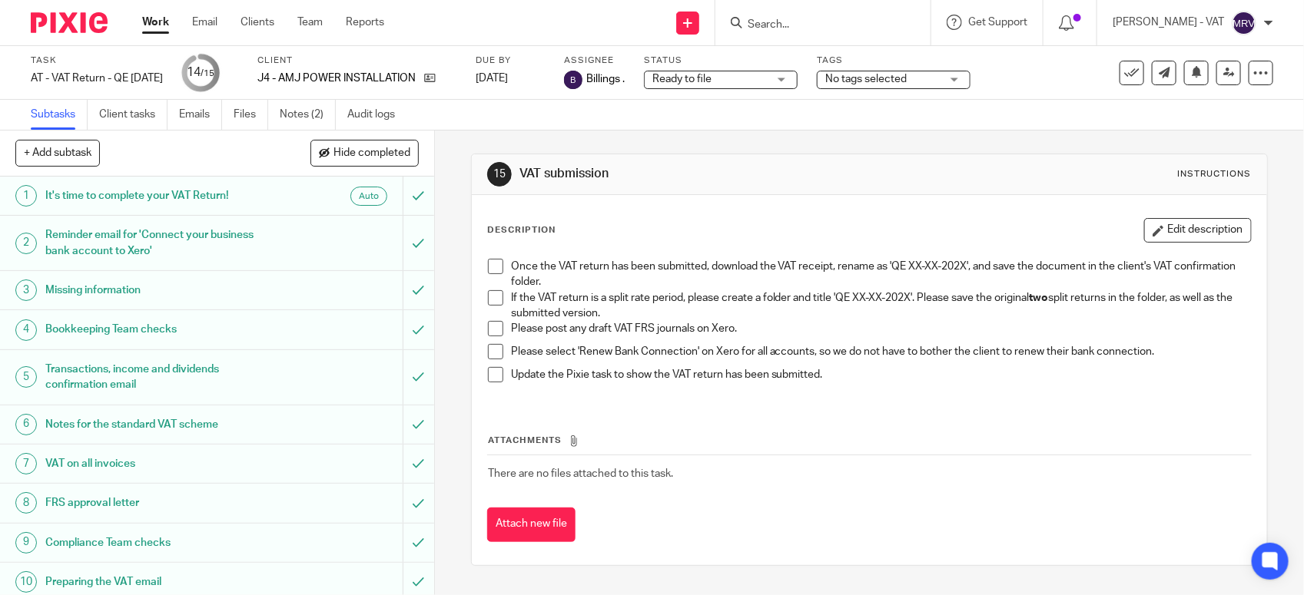
click at [488, 294] on span at bounding box center [495, 297] width 15 height 15
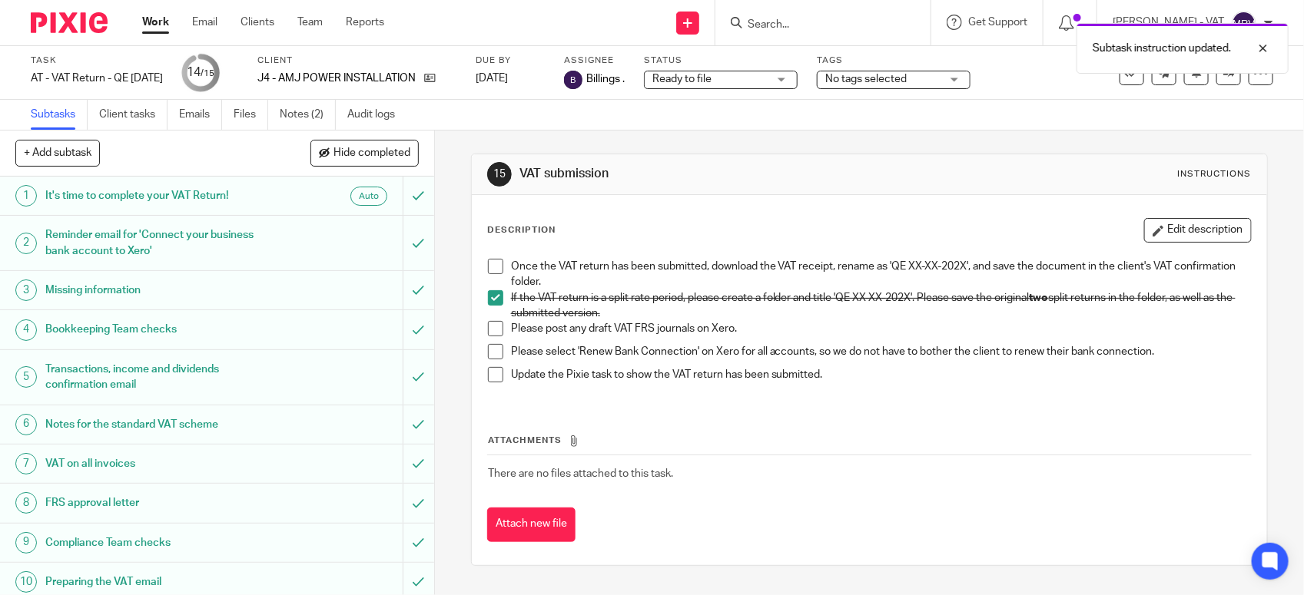
click at [488, 333] on span at bounding box center [495, 328] width 15 height 15
click at [488, 353] on span at bounding box center [495, 351] width 15 height 15
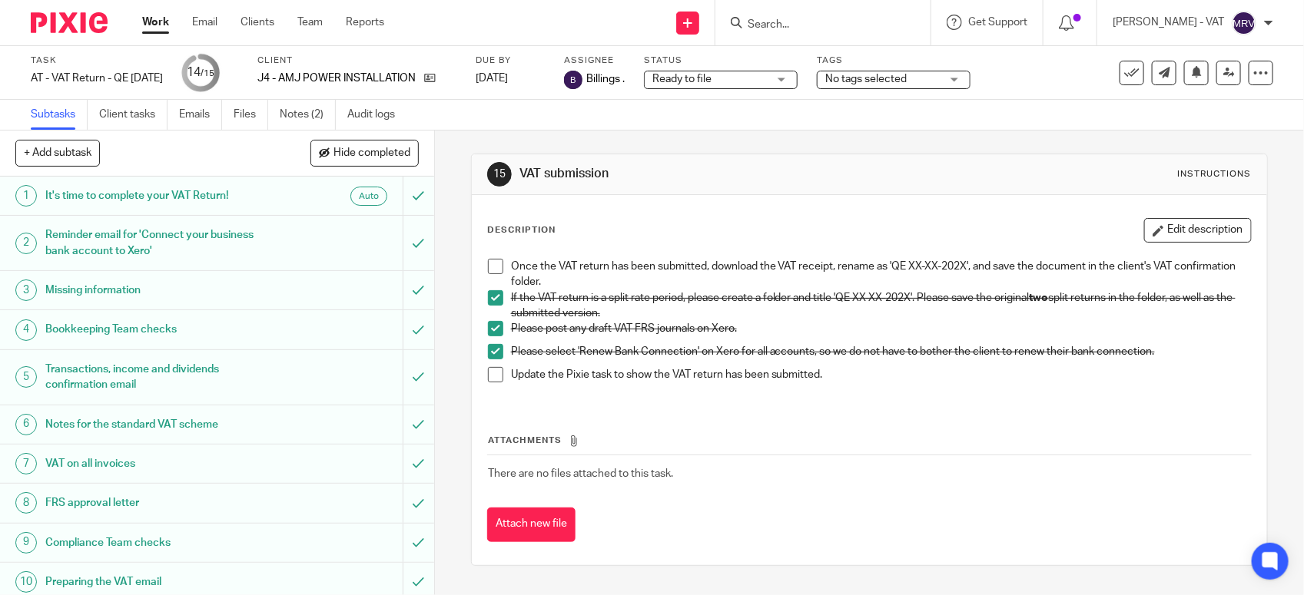
click at [494, 283] on li "Once the VAT return has been submitted, download the VAT receipt, rename as 'QE…" at bounding box center [869, 274] width 763 height 31
click at [492, 271] on span at bounding box center [495, 266] width 15 height 15
click at [488, 373] on span at bounding box center [495, 374] width 15 height 15
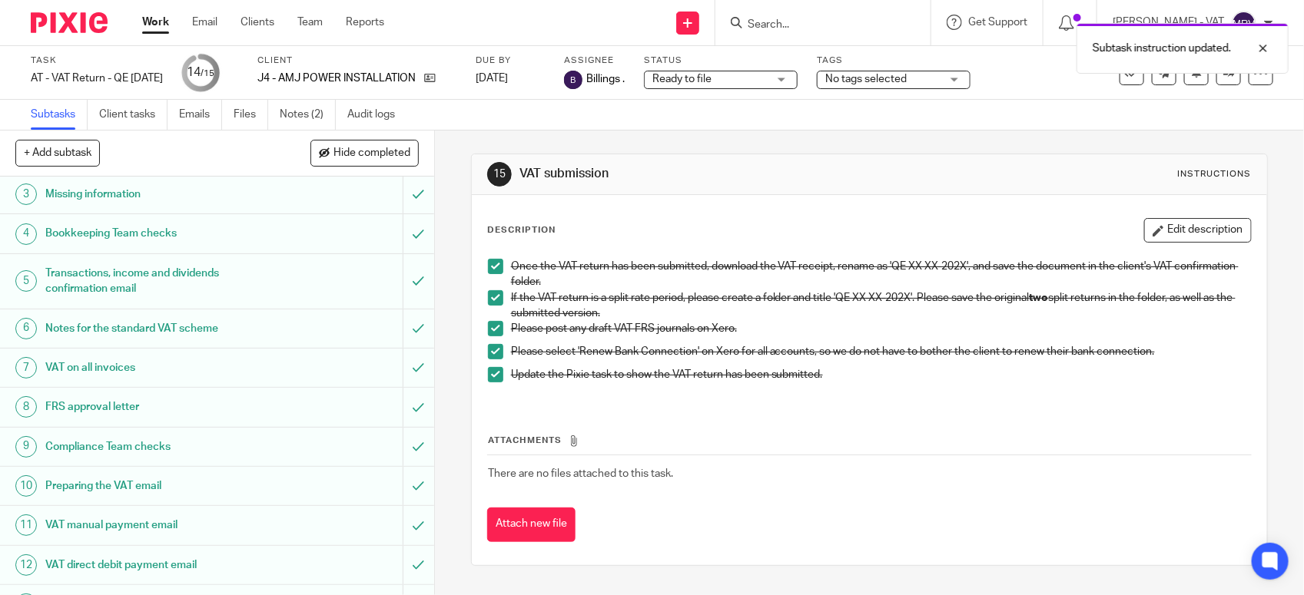
scroll to position [239, 0]
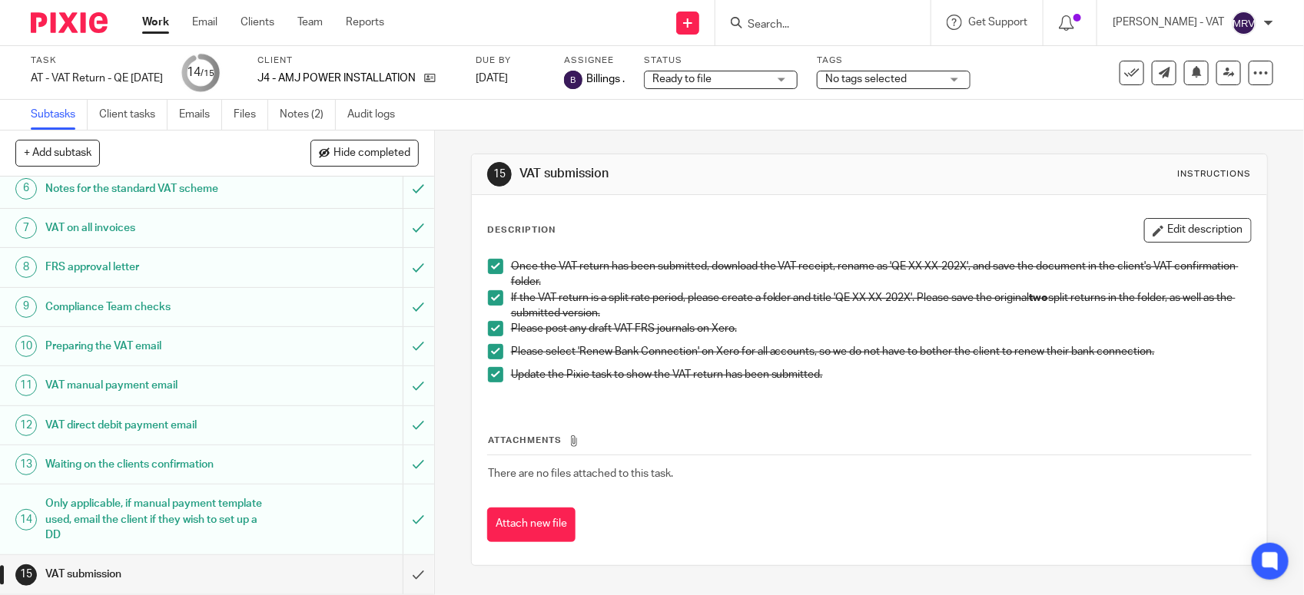
click at [581, 422] on div "Attachments There are no files attached to this task. Attach new file" at bounding box center [869, 472] width 764 height 140
click at [397, 578] on input "submit" at bounding box center [217, 574] width 434 height 38
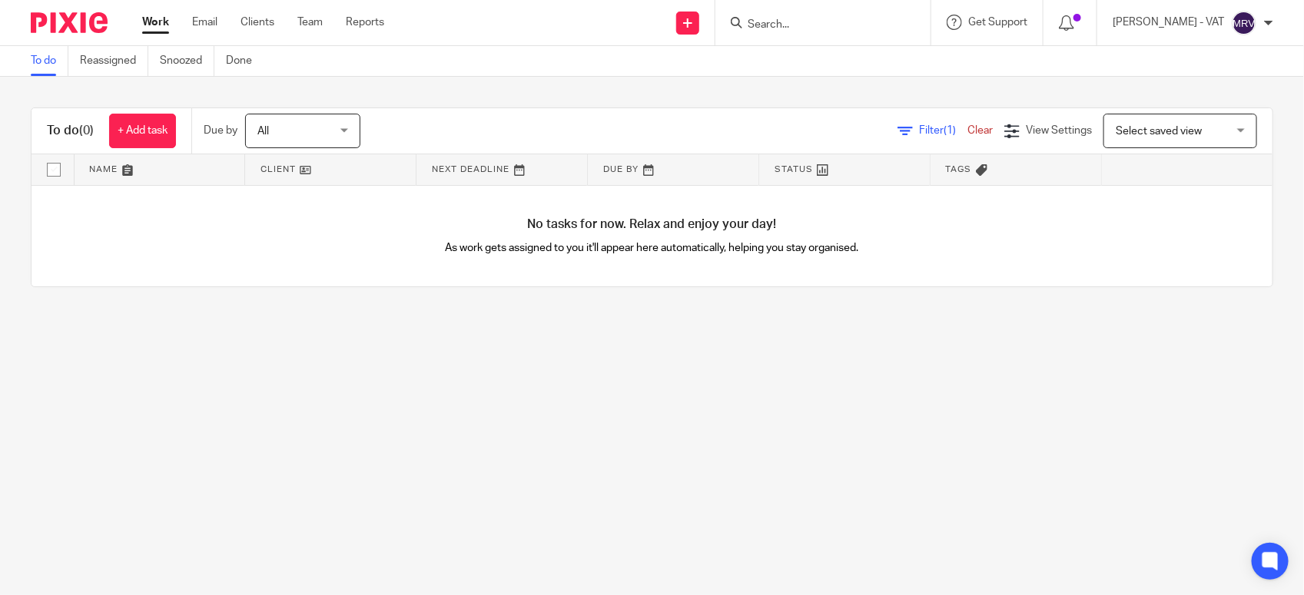
click at [830, 31] on input "Search" at bounding box center [815, 25] width 138 height 14
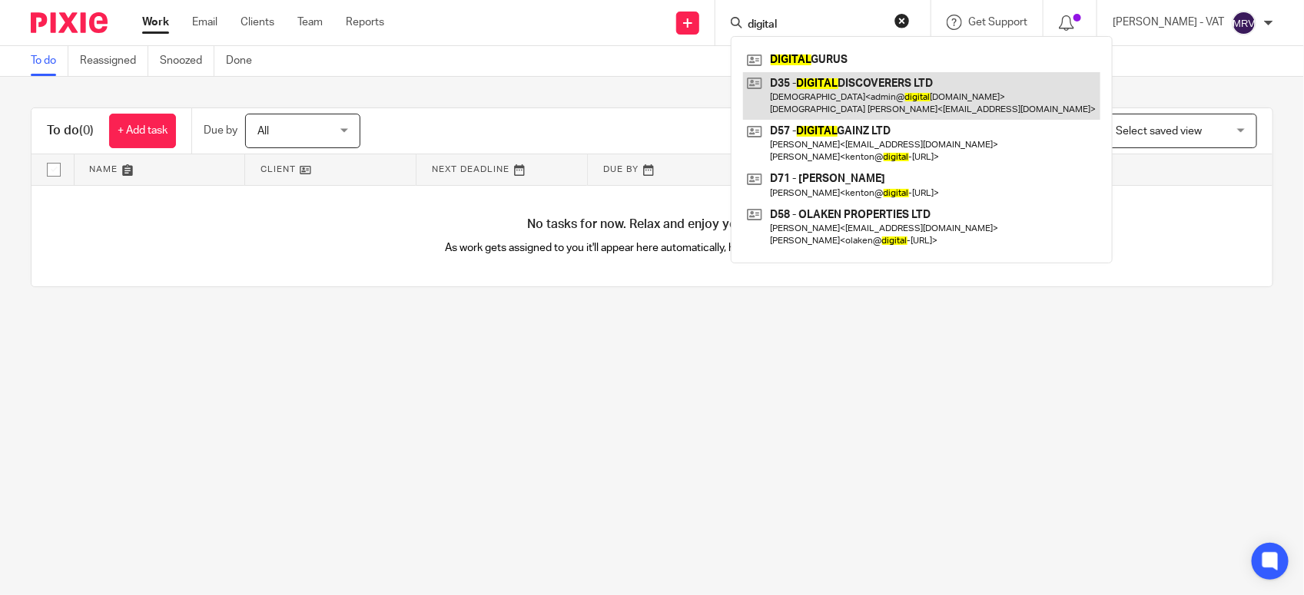
type input "digital"
click at [911, 98] on link at bounding box center [921, 96] width 357 height 48
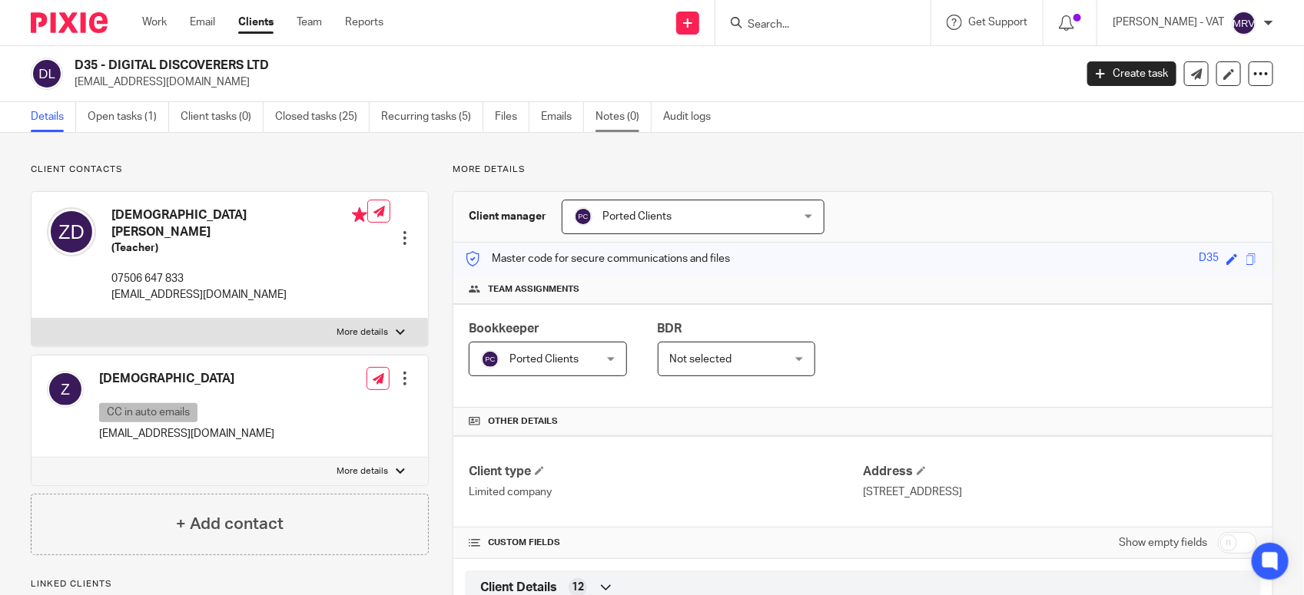
click at [627, 124] on link "Notes (0)" at bounding box center [623, 117] width 56 height 30
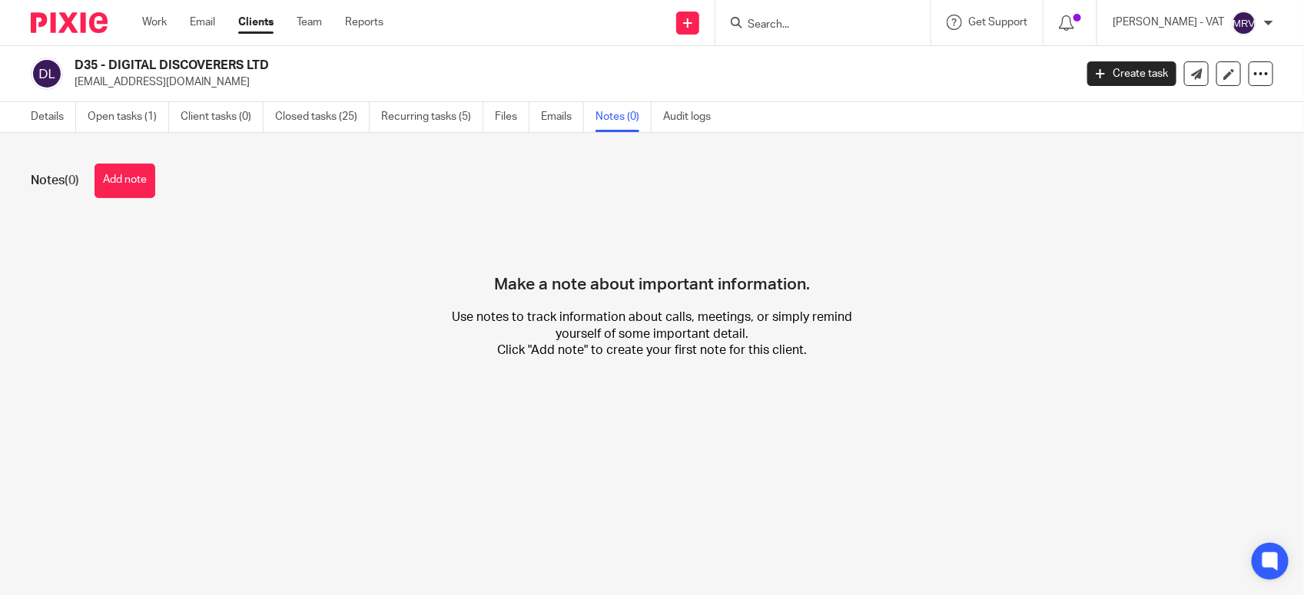
click at [85, 119] on ul "Details Open tasks (1) Client tasks (0) Closed tasks (25) Recurring tasks (5) F…" at bounding box center [382, 117] width 703 height 30
click at [100, 118] on link "Open tasks (1)" at bounding box center [128, 117] width 81 height 30
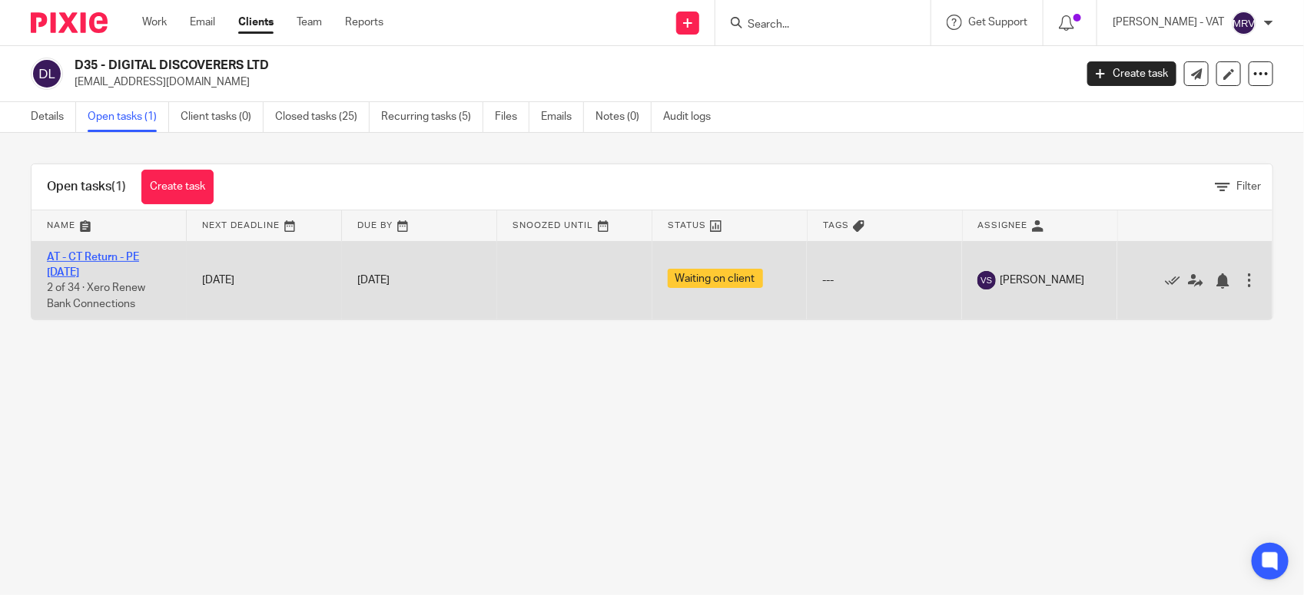
click at [96, 255] on link "AT - CT Return - PE [DATE]" at bounding box center [93, 265] width 92 height 26
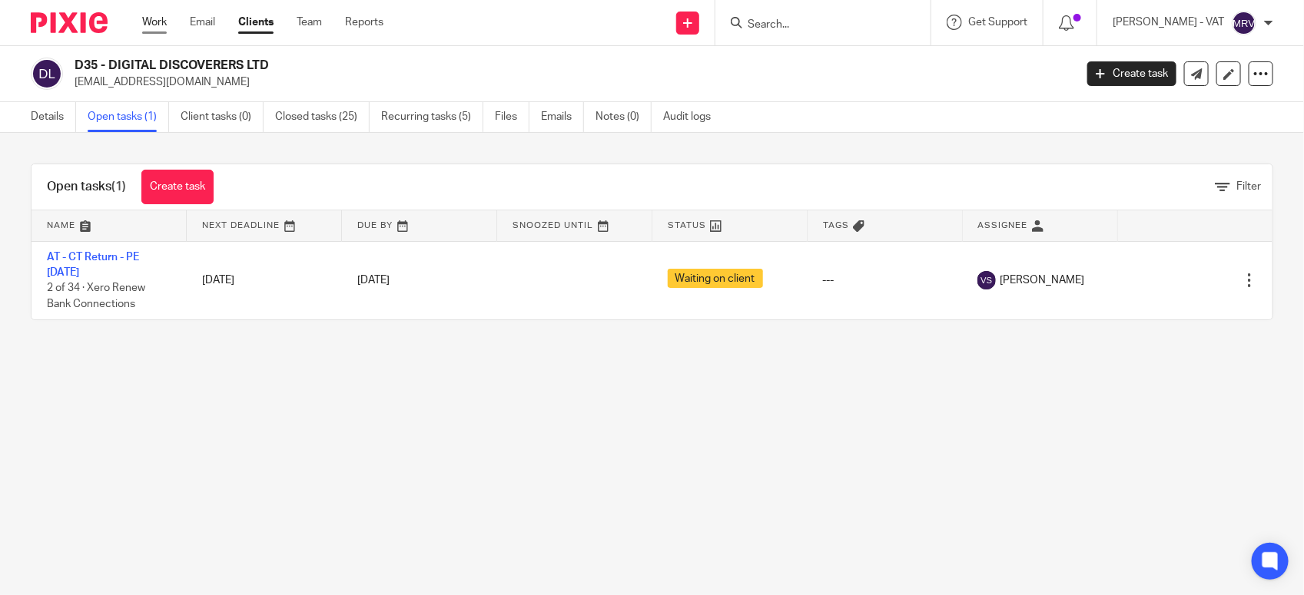
click at [158, 20] on link "Work" at bounding box center [154, 22] width 25 height 15
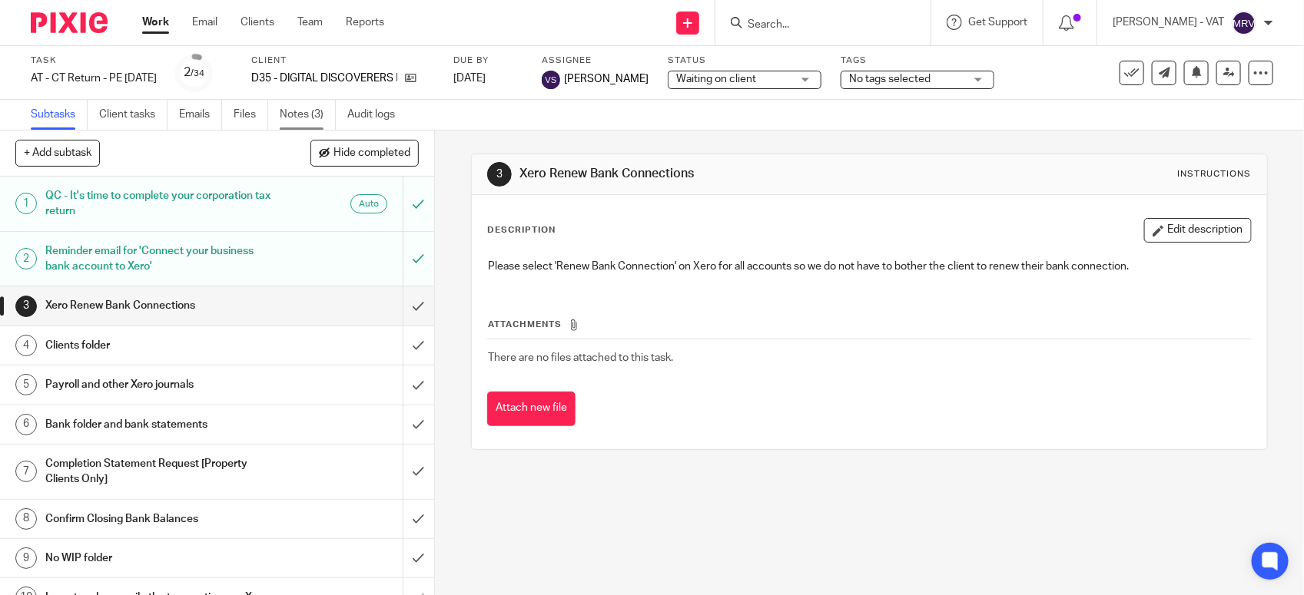
click at [298, 120] on link "Notes (3)" at bounding box center [308, 115] width 56 height 30
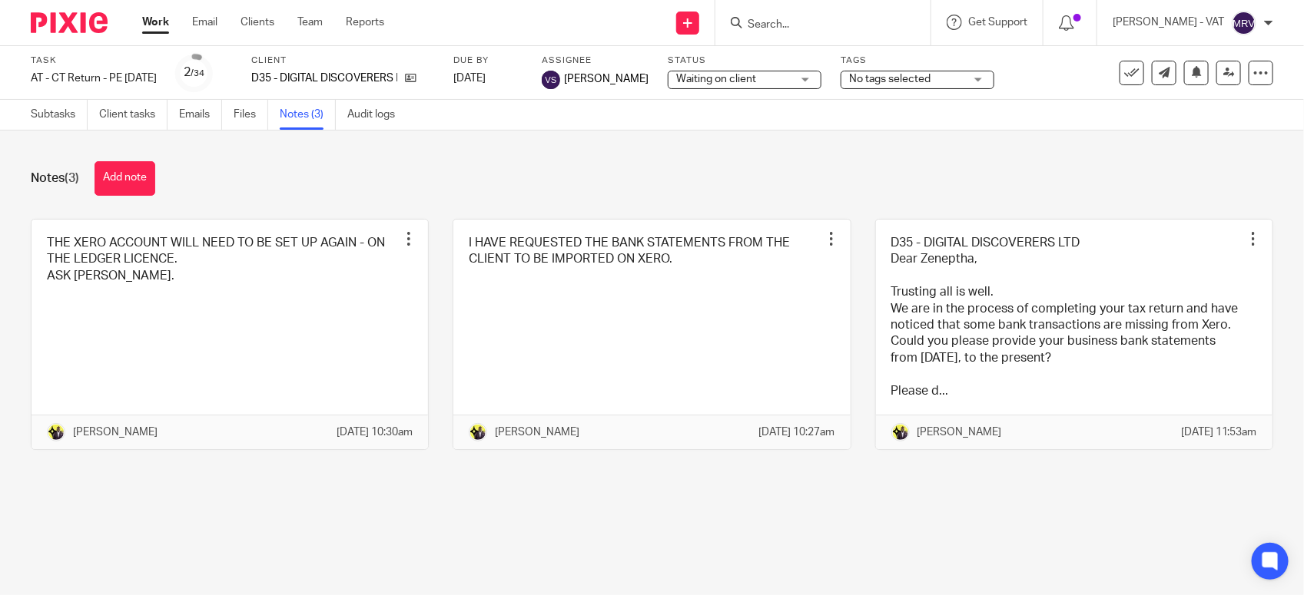
click at [580, 173] on div "Notes (3) Add note" at bounding box center [652, 178] width 1242 height 35
click at [408, 154] on div "Notes (3) Add note THE XERO ACCOUNT WILL NEED TO BE SET UP AGAIN - ON THE LEDGE…" at bounding box center [652, 317] width 1304 height 373
click at [444, 157] on div "Notes (3) Add note THE XERO ACCOUNT WILL NEED TO BE SET UP AGAIN - ON THE LEDGE…" at bounding box center [652, 317] width 1304 height 373
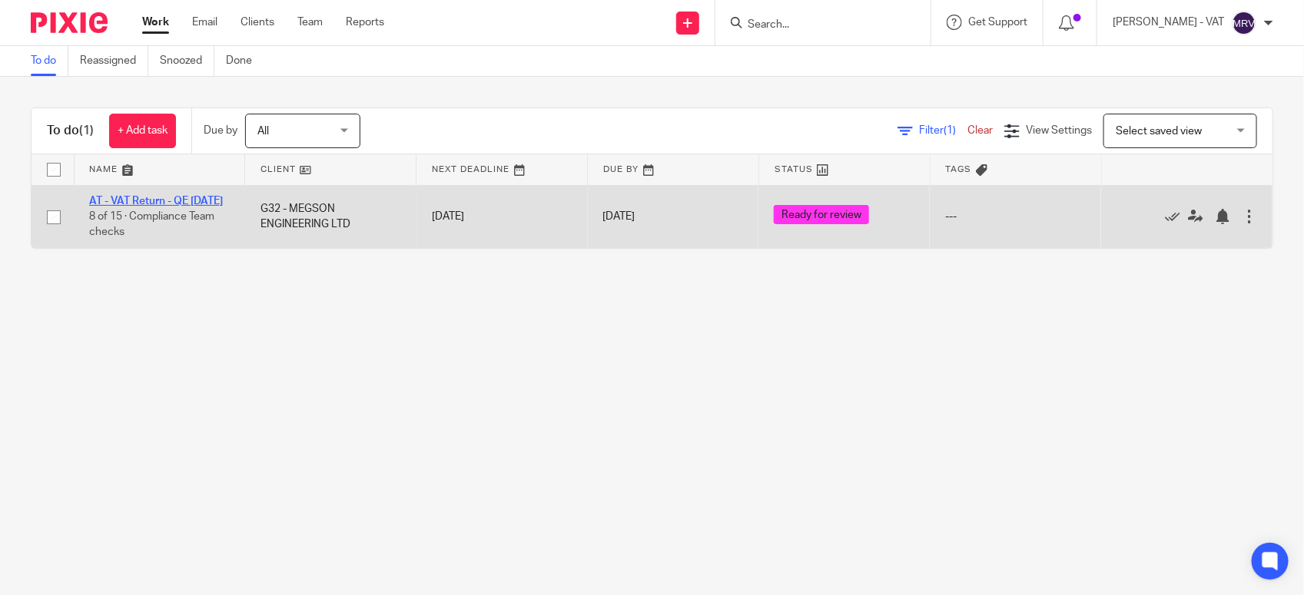
click at [144, 197] on link "AT - VAT Return - QE 31-07-2025" at bounding box center [156, 201] width 134 height 11
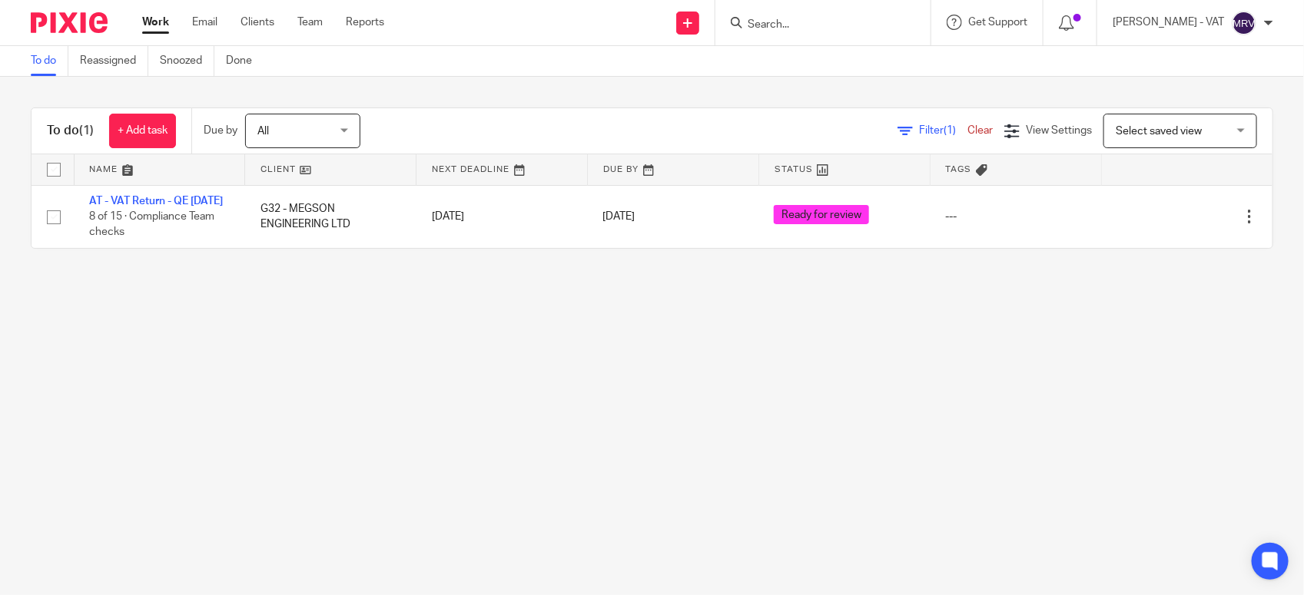
click at [481, 477] on main "To do Reassigned Snoozed Done To do (1) + Add task Due by All All Today Tomorro…" at bounding box center [652, 297] width 1304 height 595
click at [246, 401] on main "To do Reassigned Snoozed Done To do (1) + Add task Due by All All Today Tomorro…" at bounding box center [652, 297] width 1304 height 595
click at [943, 409] on main "To do Reassigned Snoozed Done To do (1) + Add task Due by All All Today Tomorro…" at bounding box center [652, 297] width 1304 height 595
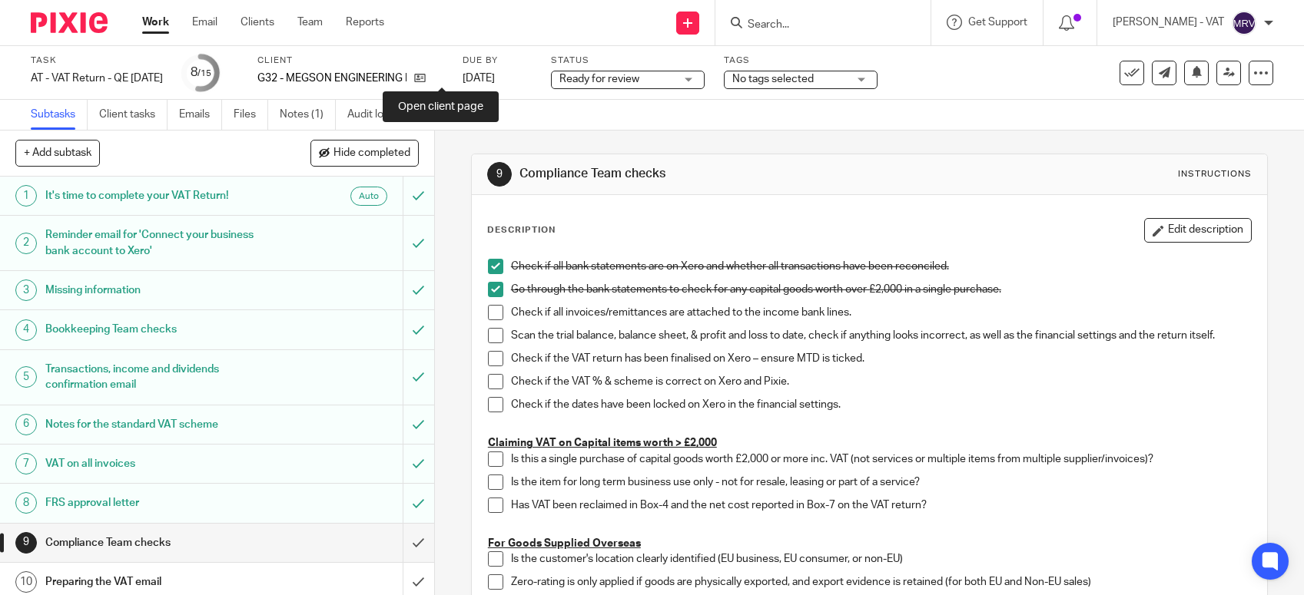
click at [426, 83] on icon at bounding box center [420, 78] width 12 height 12
click at [492, 316] on span at bounding box center [495, 312] width 15 height 15
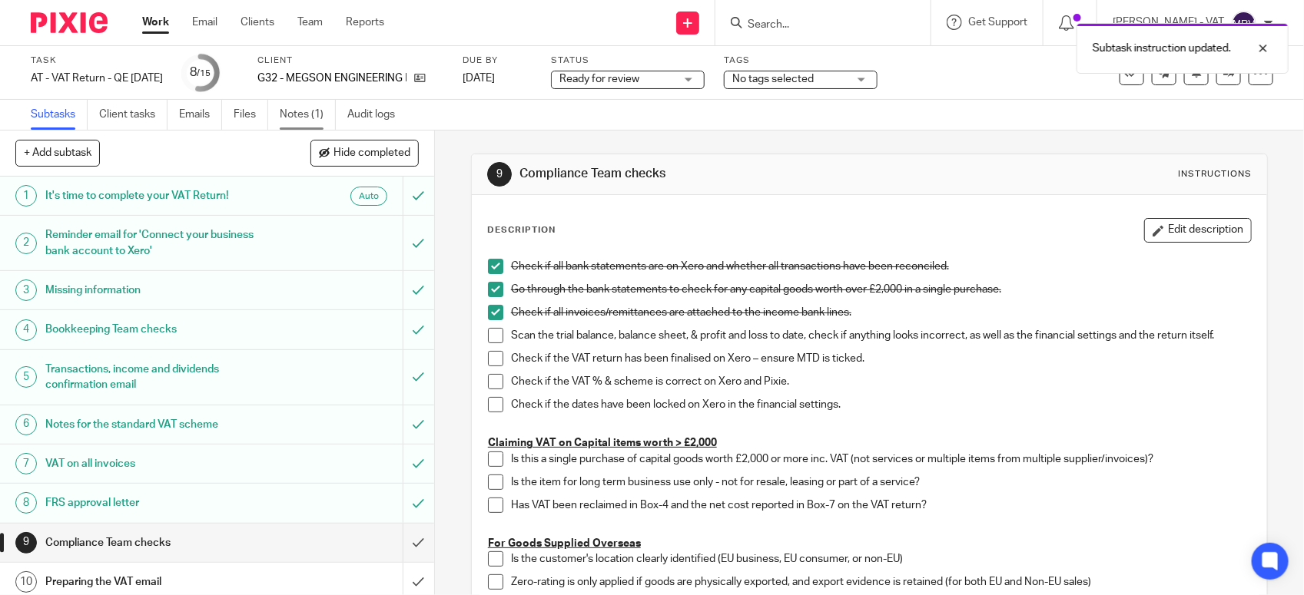
click at [311, 121] on link "Notes (1)" at bounding box center [308, 115] width 56 height 30
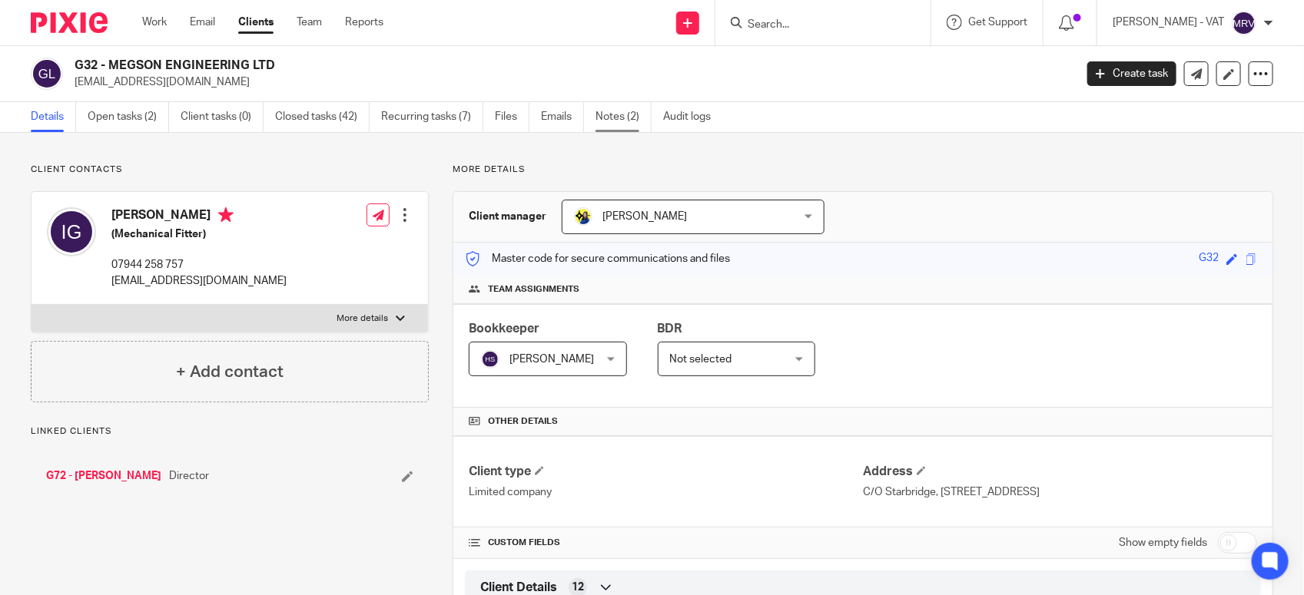
click at [618, 127] on link "Notes (2)" at bounding box center [623, 117] width 56 height 30
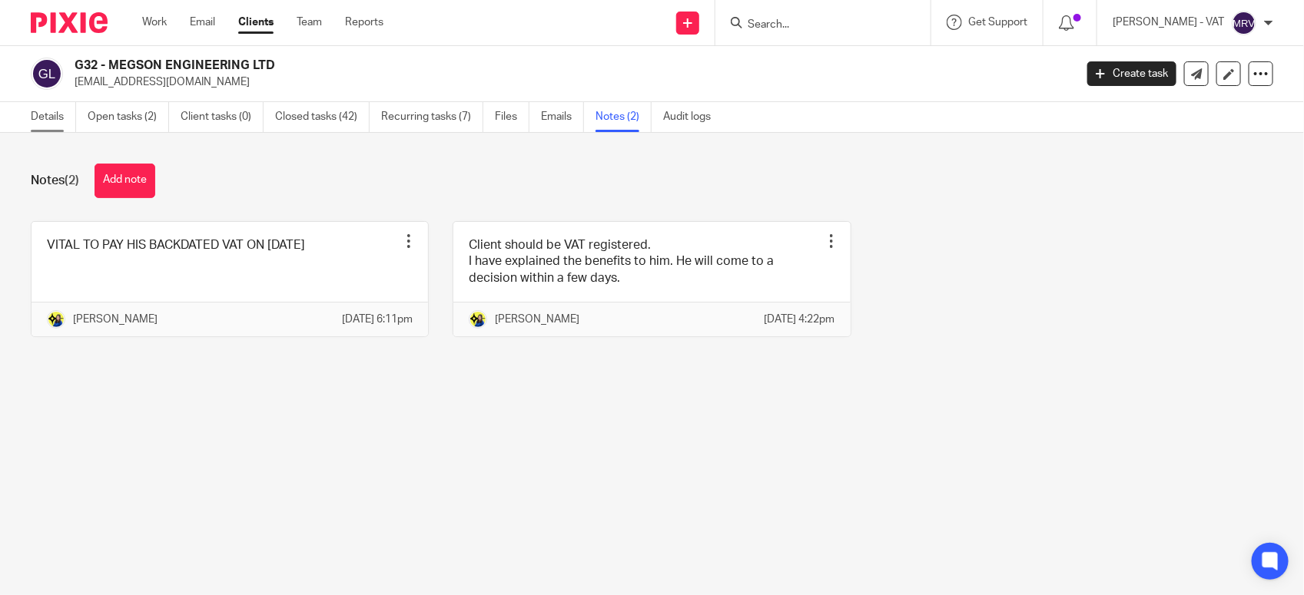
click at [35, 119] on link "Details" at bounding box center [53, 117] width 45 height 30
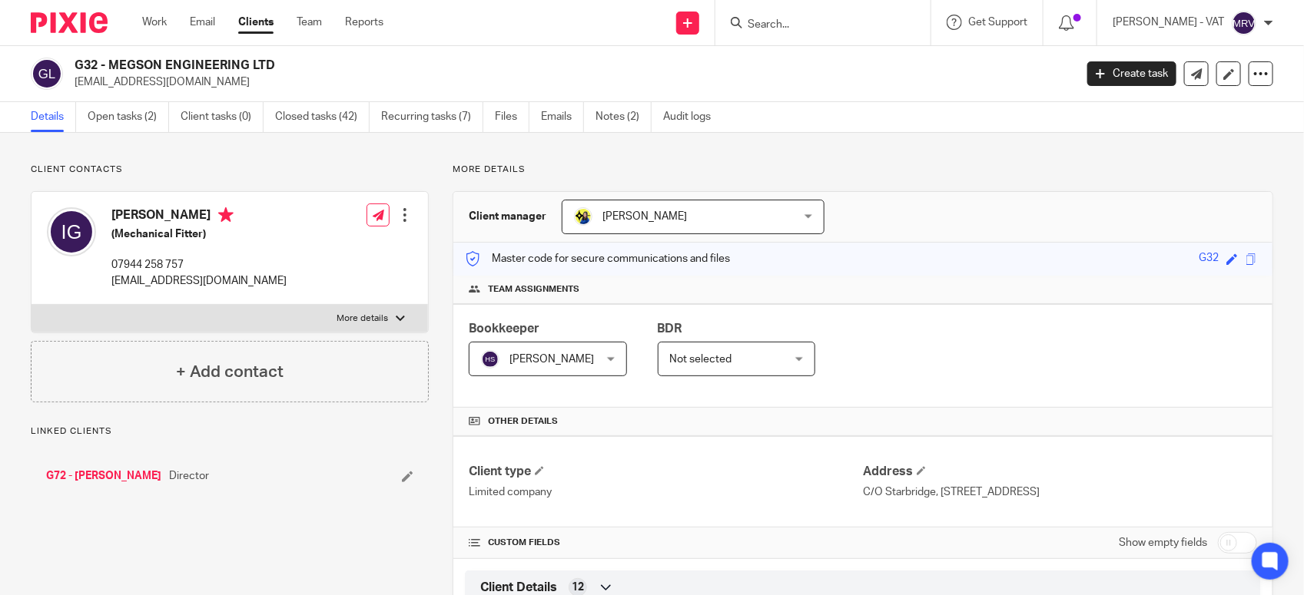
drag, startPoint x: 108, startPoint y: 64, endPoint x: 278, endPoint y: 64, distance: 169.8
click at [278, 64] on h2 "G32 - MEGSON ENGINEERING LTD" at bounding box center [470, 66] width 791 height 16
copy h2 "MEGSON ENGINEERING LTD"
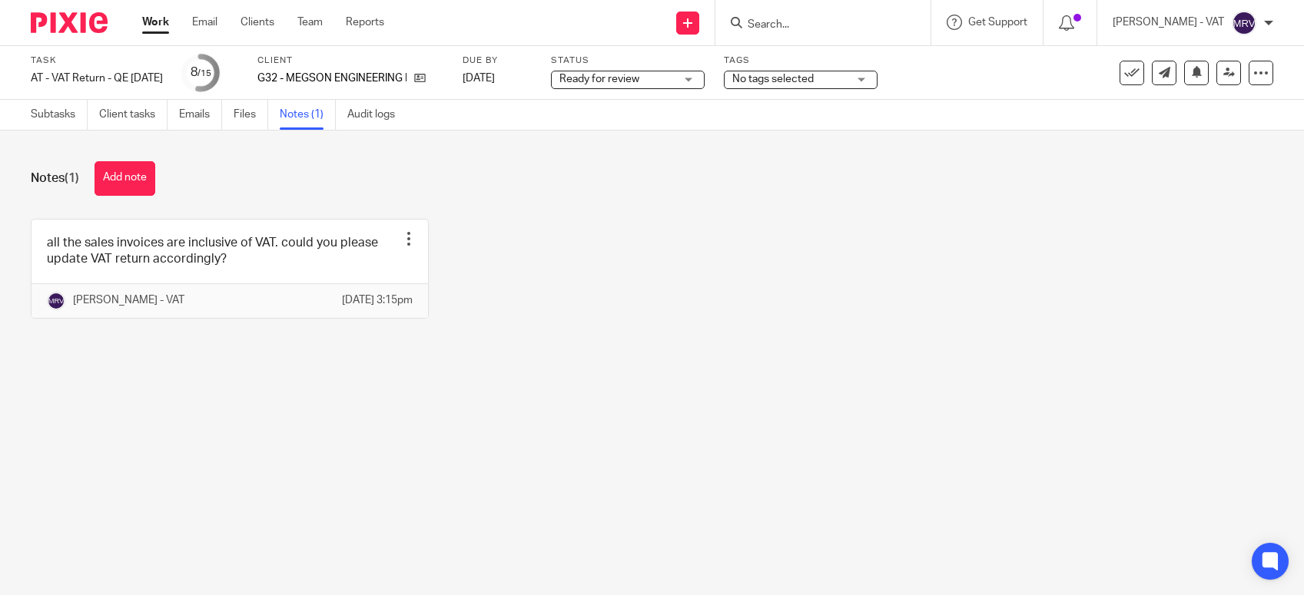
click at [401, 231] on div at bounding box center [408, 238] width 15 height 15
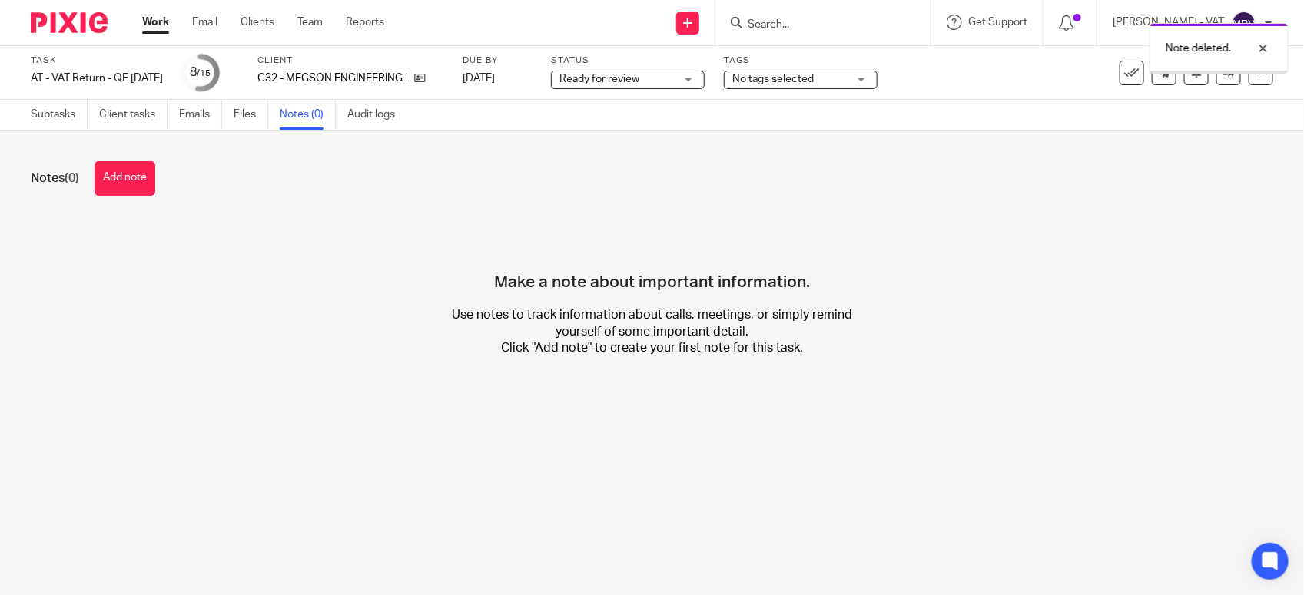
click at [52, 127] on link "Subtasks" at bounding box center [59, 115] width 57 height 30
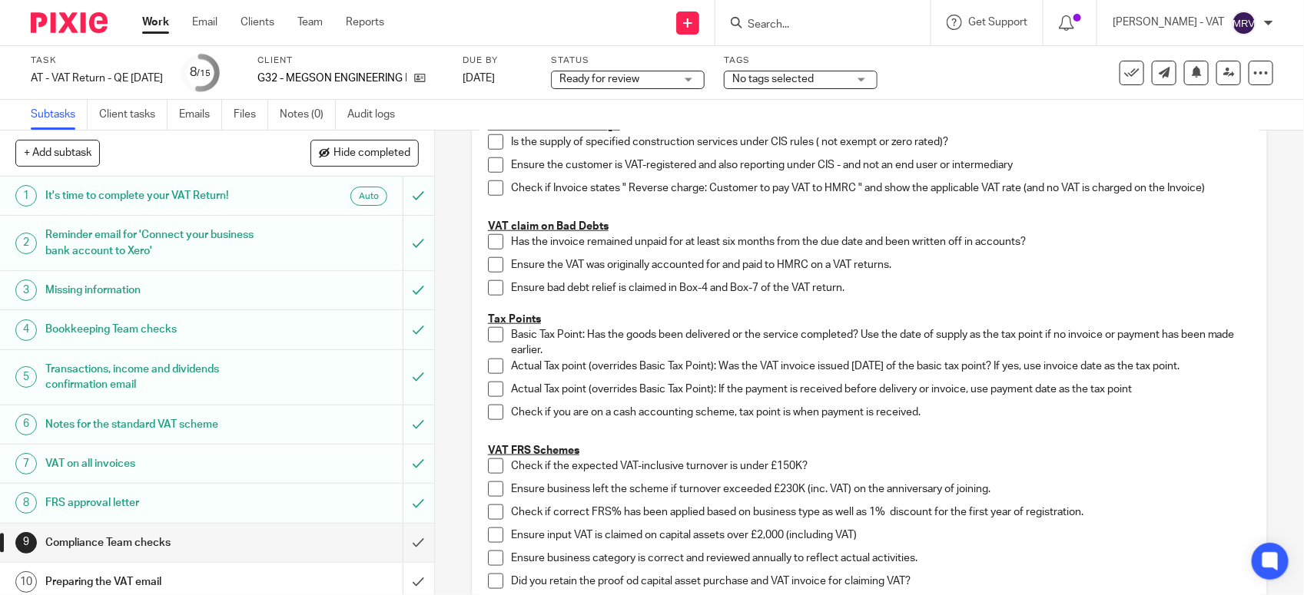
scroll to position [768, 0]
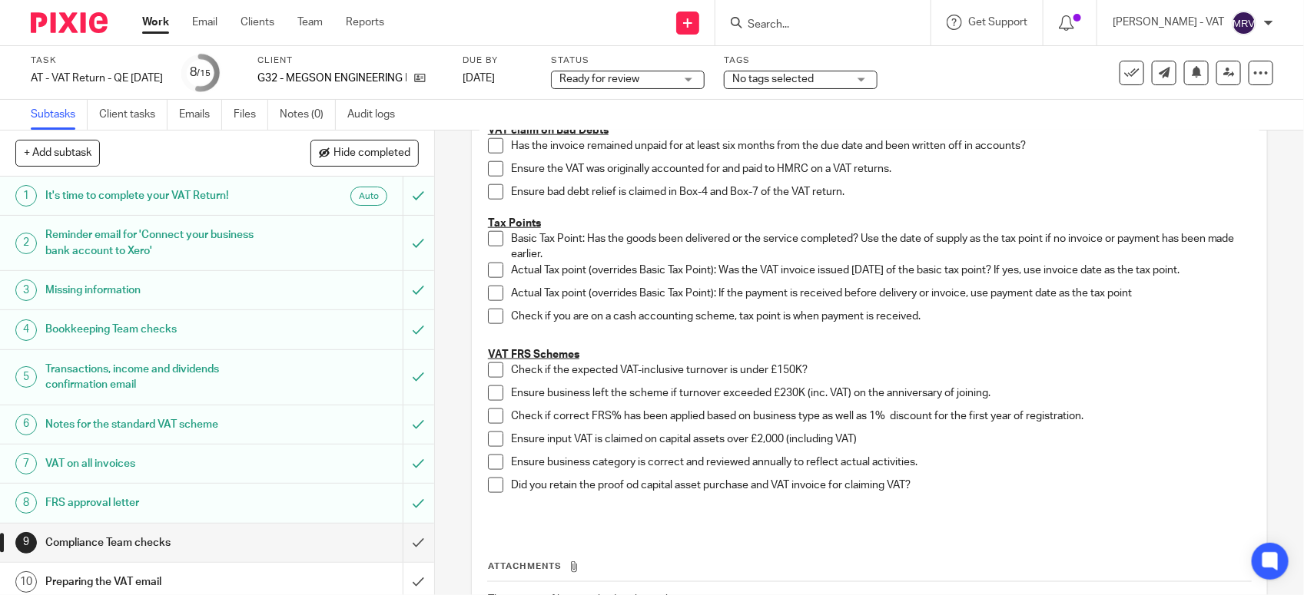
click at [488, 373] on span at bounding box center [495, 370] width 15 height 15
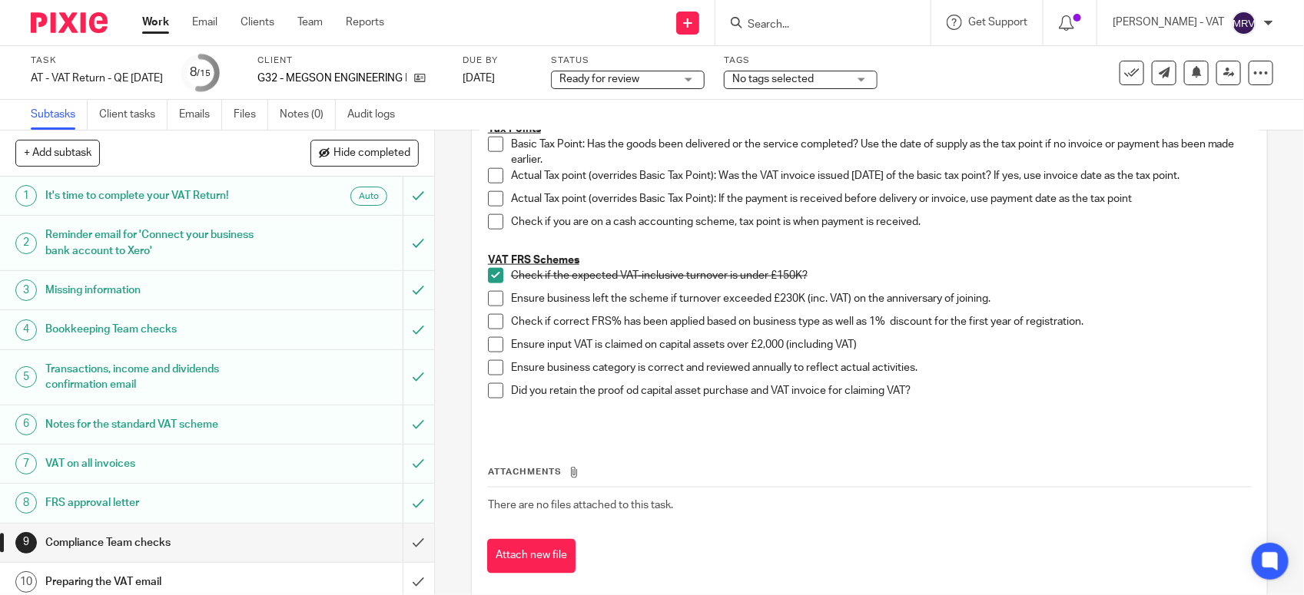
scroll to position [864, 0]
click at [489, 297] on span at bounding box center [495, 297] width 15 height 15
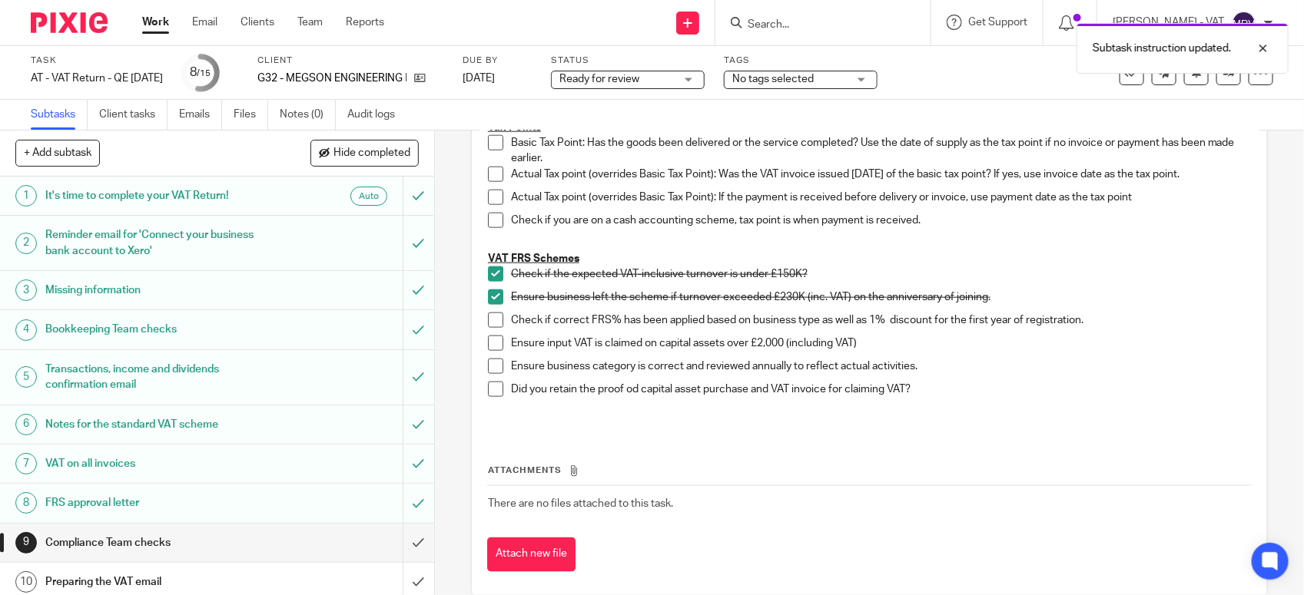
click at [488, 326] on span at bounding box center [495, 320] width 15 height 15
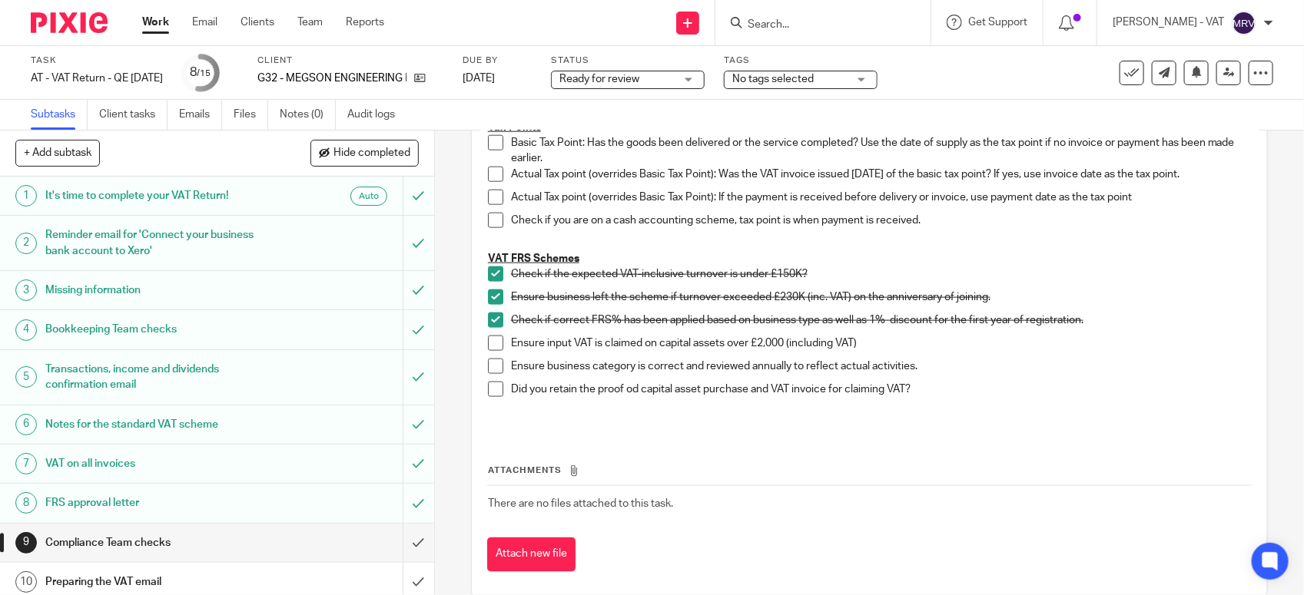
click at [489, 366] on span at bounding box center [495, 366] width 15 height 15
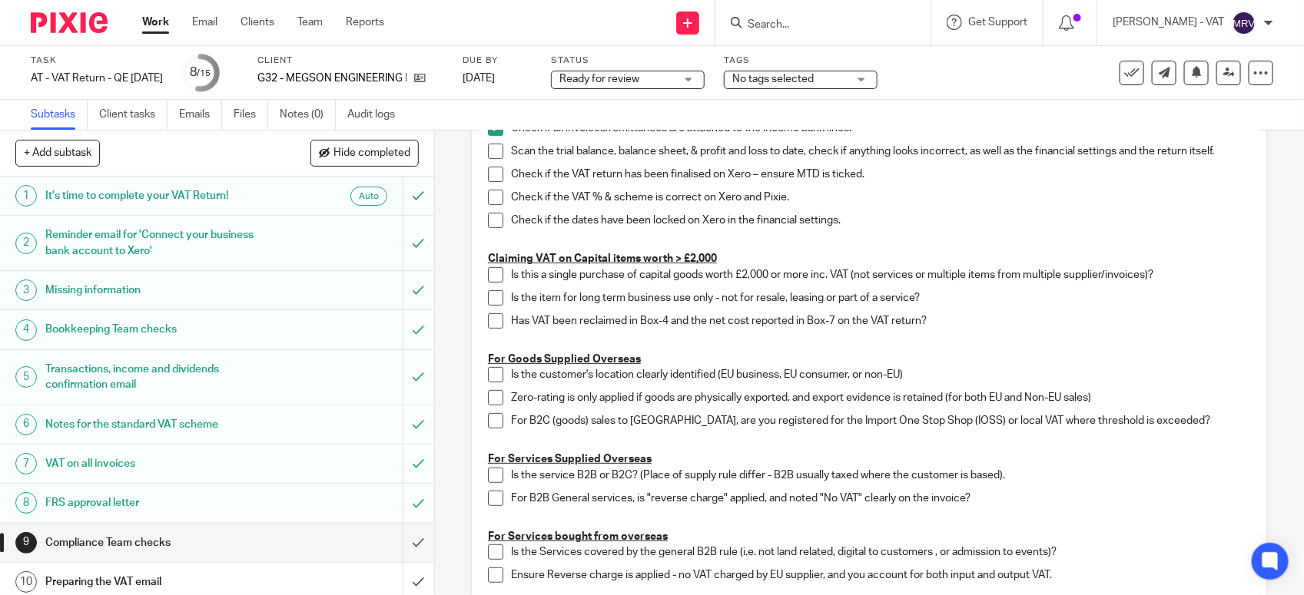
scroll to position [121, 0]
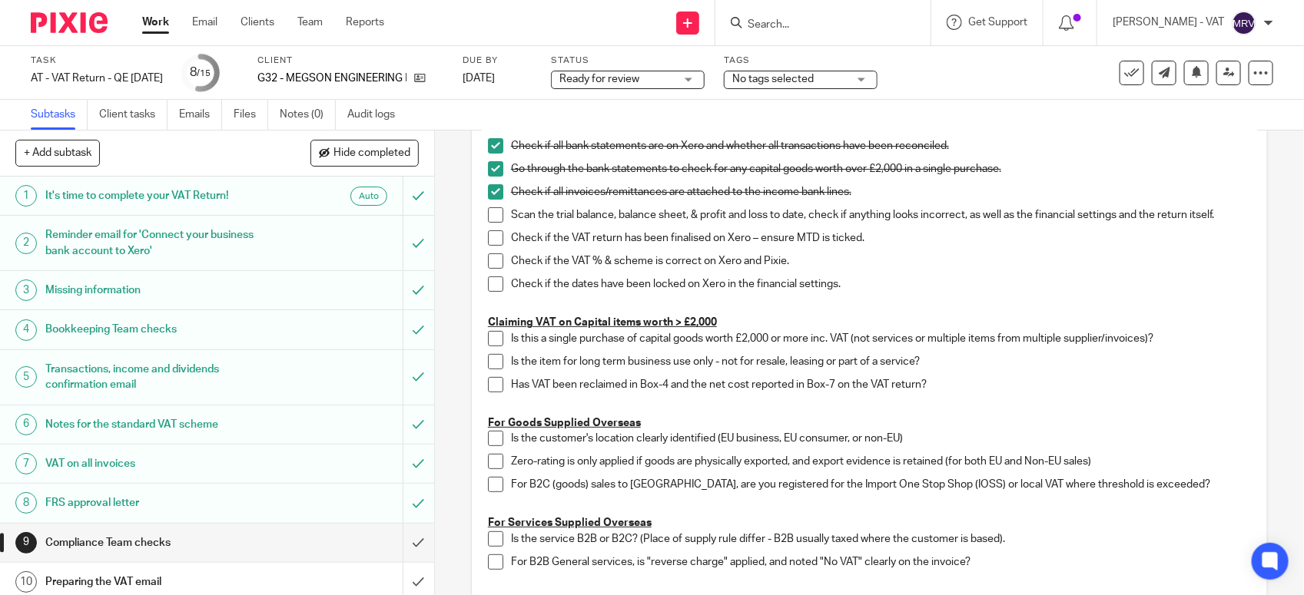
click at [488, 216] on span at bounding box center [495, 214] width 15 height 15
click at [488, 233] on span at bounding box center [495, 237] width 15 height 15
click at [488, 263] on span at bounding box center [495, 260] width 15 height 15
click at [492, 285] on span at bounding box center [495, 284] width 15 height 15
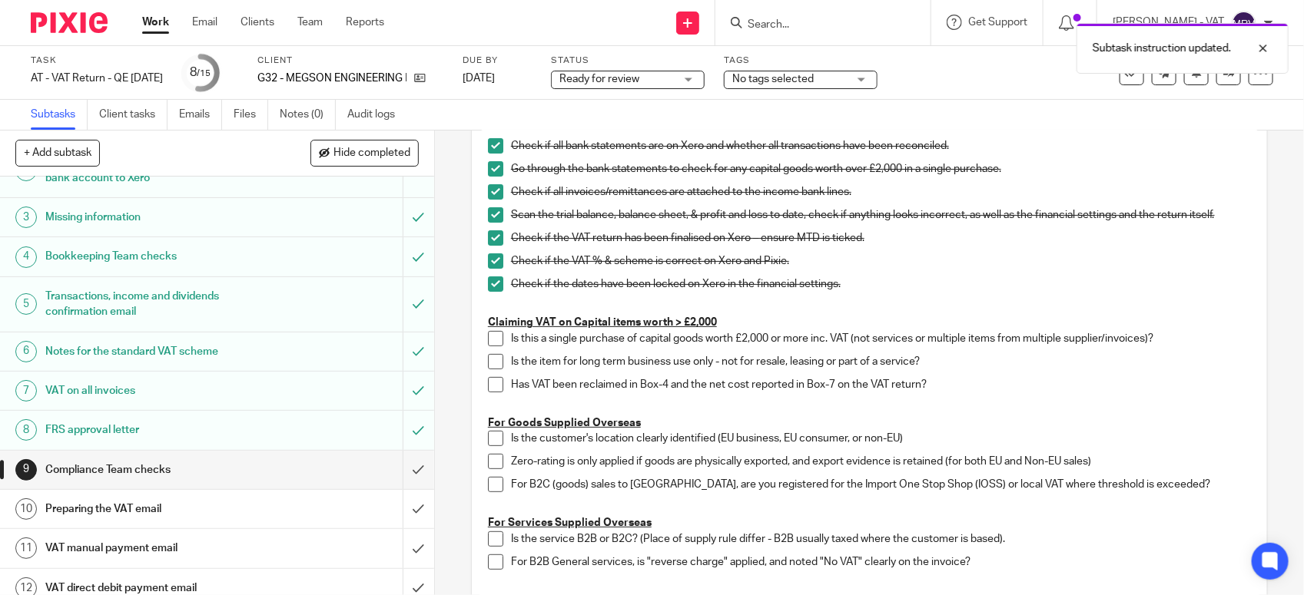
scroll to position [239, 0]
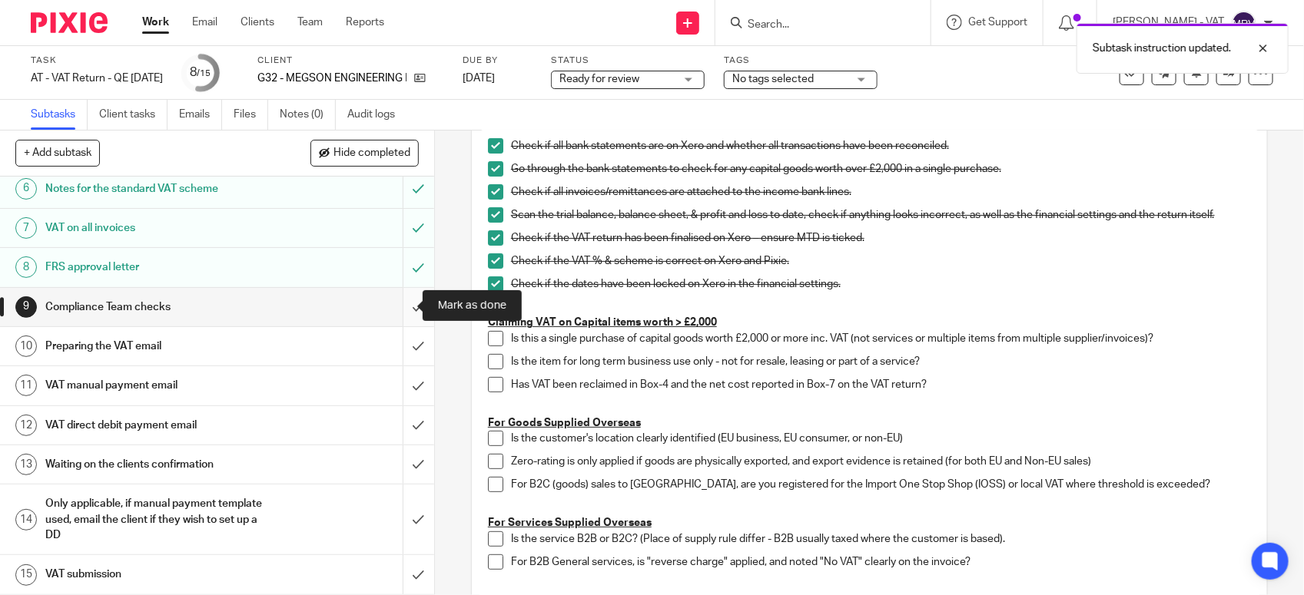
click at [401, 311] on input "submit" at bounding box center [217, 307] width 434 height 38
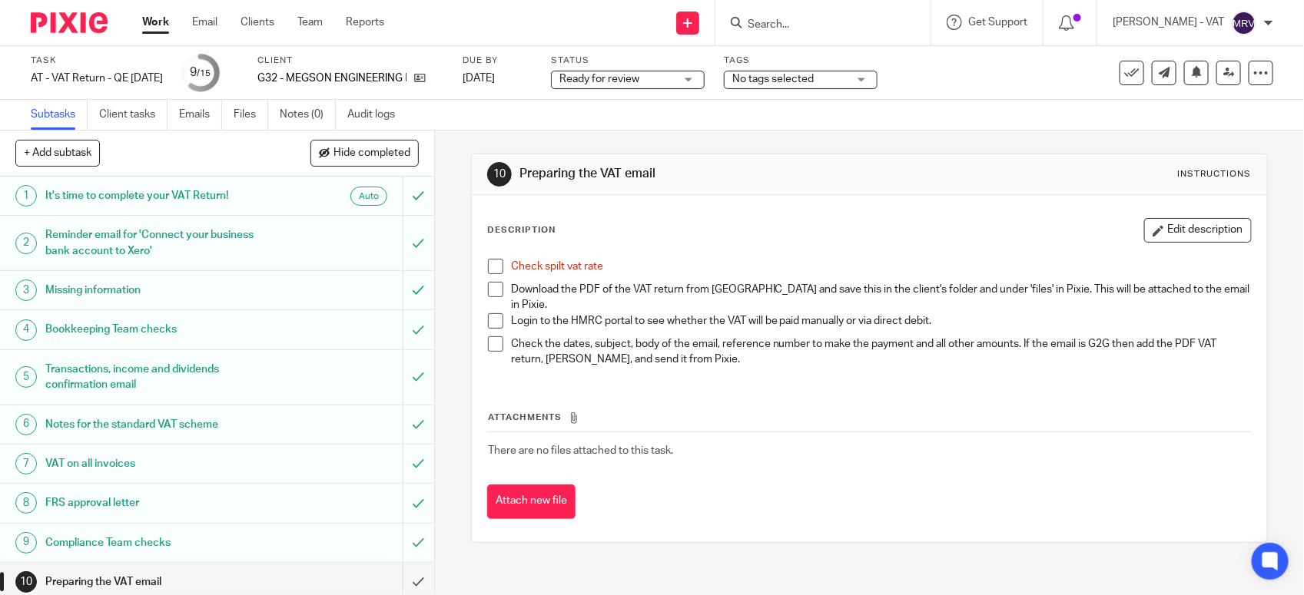
click at [724, 215] on div "Description Edit description Check spilt vat rate Download the PDF of the VAT r…" at bounding box center [869, 368] width 795 height 347
